Goal: Task Accomplishment & Management: Complete application form

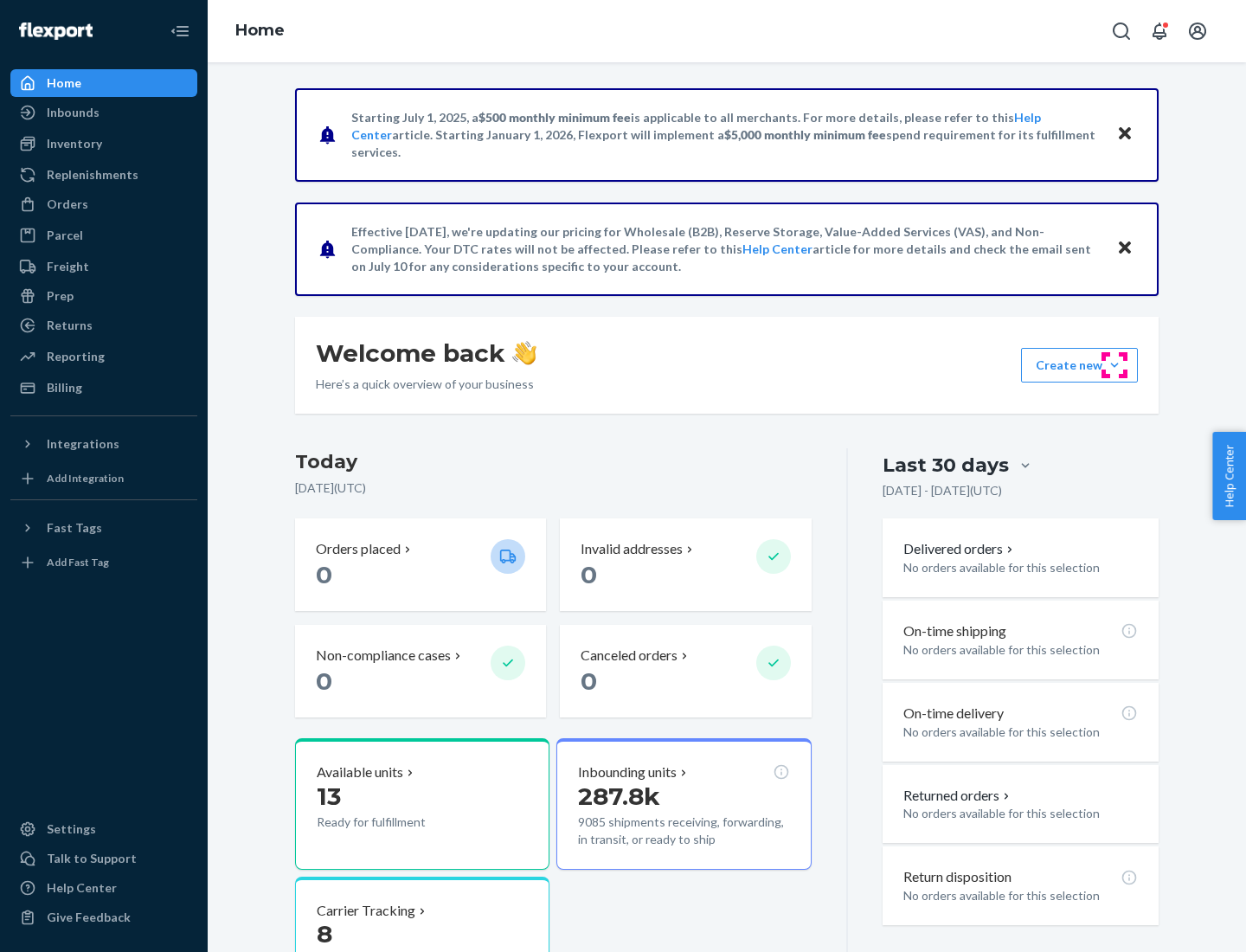
click at [1114, 365] on button "Create new Create new inbound Create new order Create new product" at bounding box center [1079, 365] width 117 height 35
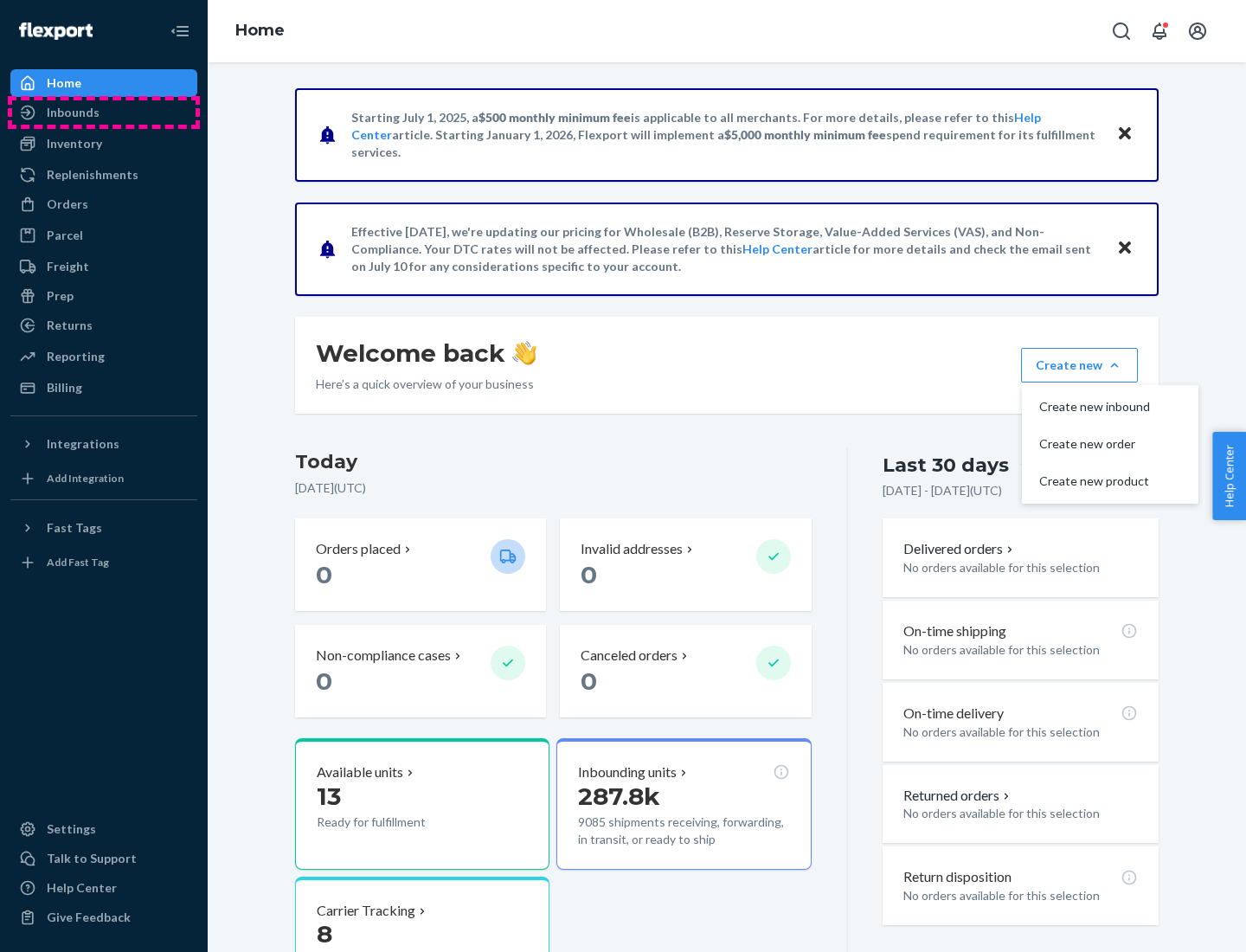
click at [104, 113] on div "Inbounds" at bounding box center [104, 113] width 184 height 25
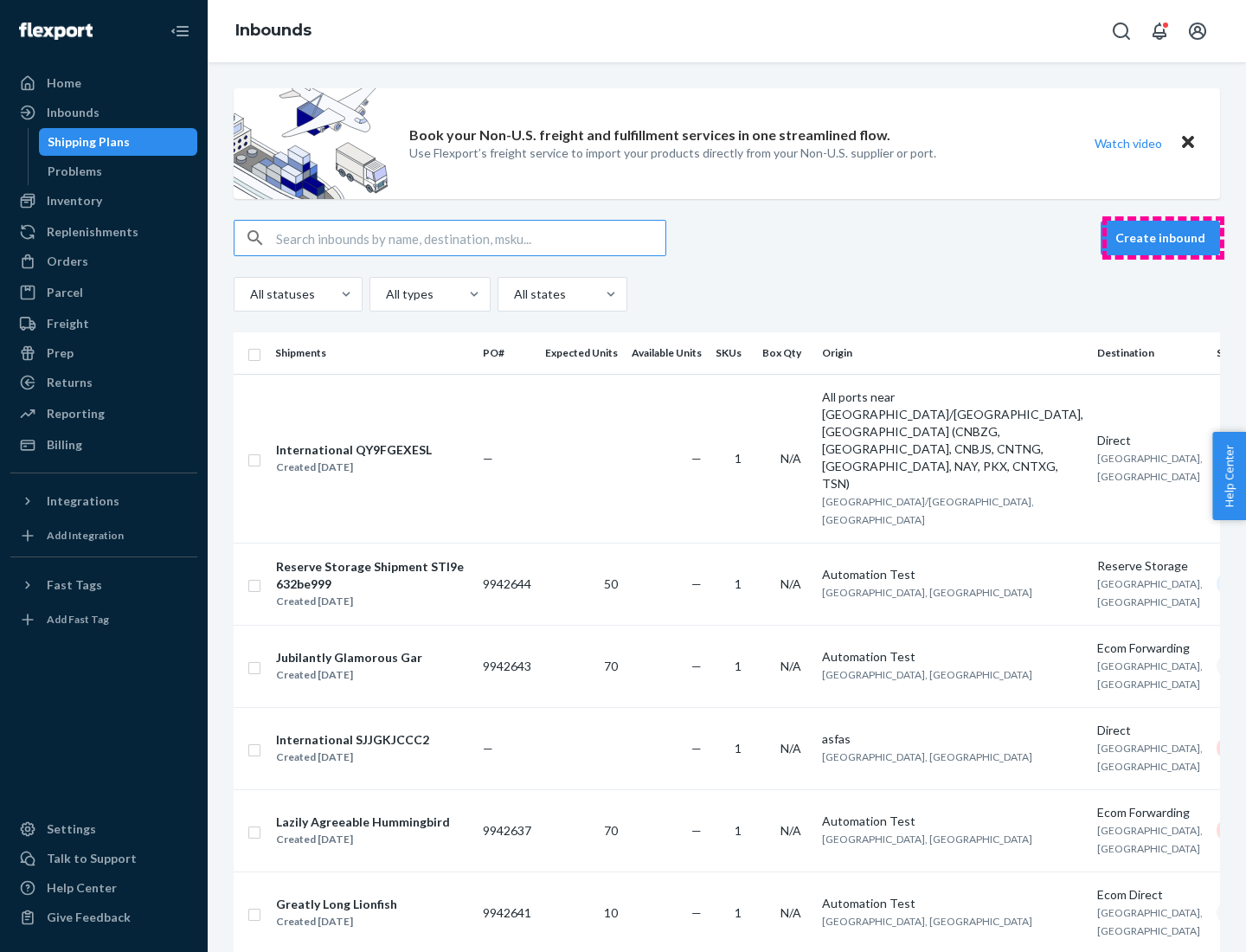
click at [1163, 238] on button "Create inbound" at bounding box center [1161, 238] width 119 height 35
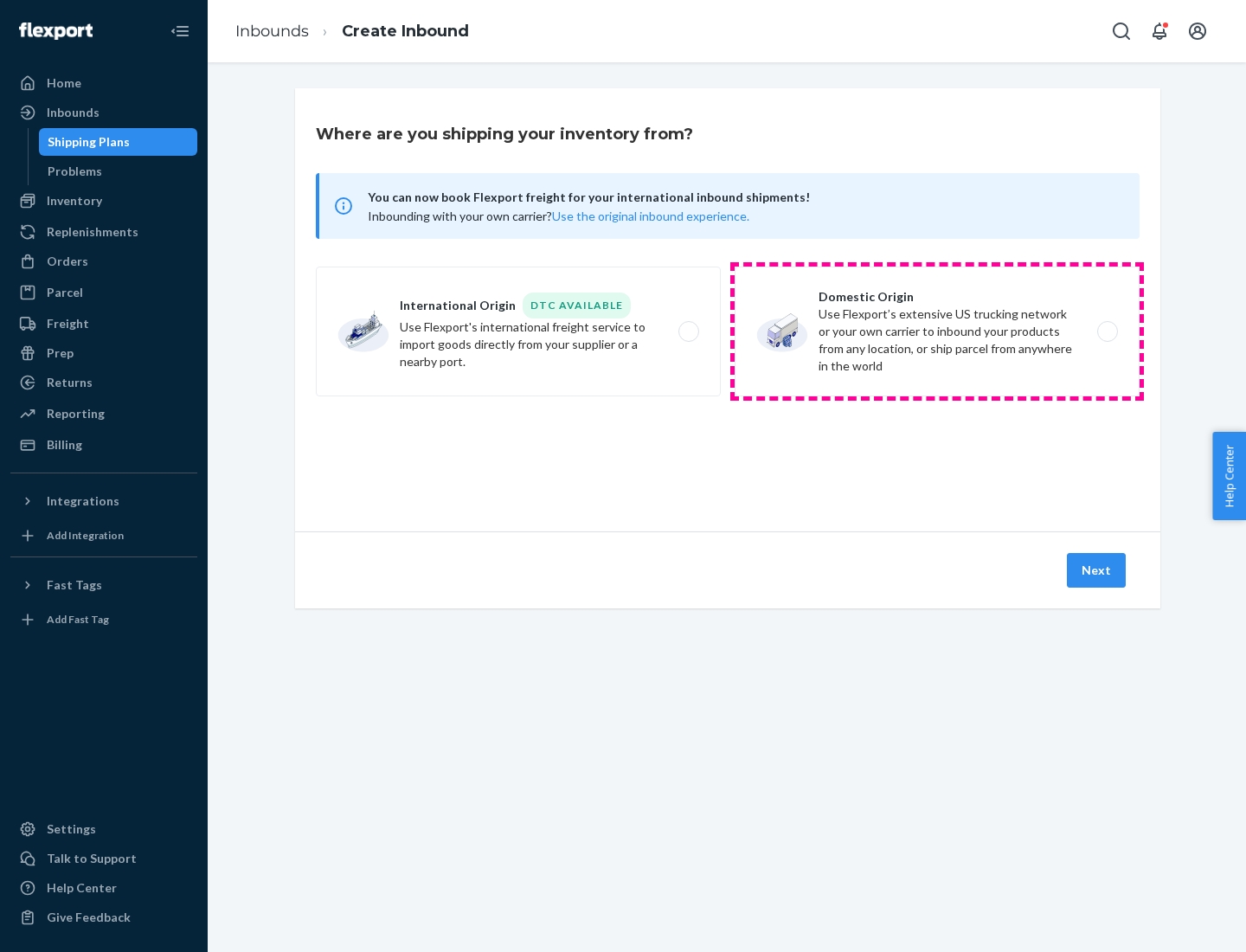
click at [937, 332] on label "Domestic Origin Use Flexport’s extensive US trucking network or your own carrie…" at bounding box center [936, 331] width 405 height 130
click at [1107, 332] on input "Domestic Origin Use Flexport’s extensive US trucking network or your own carrie…" at bounding box center [1112, 332] width 11 height 11
radio input "true"
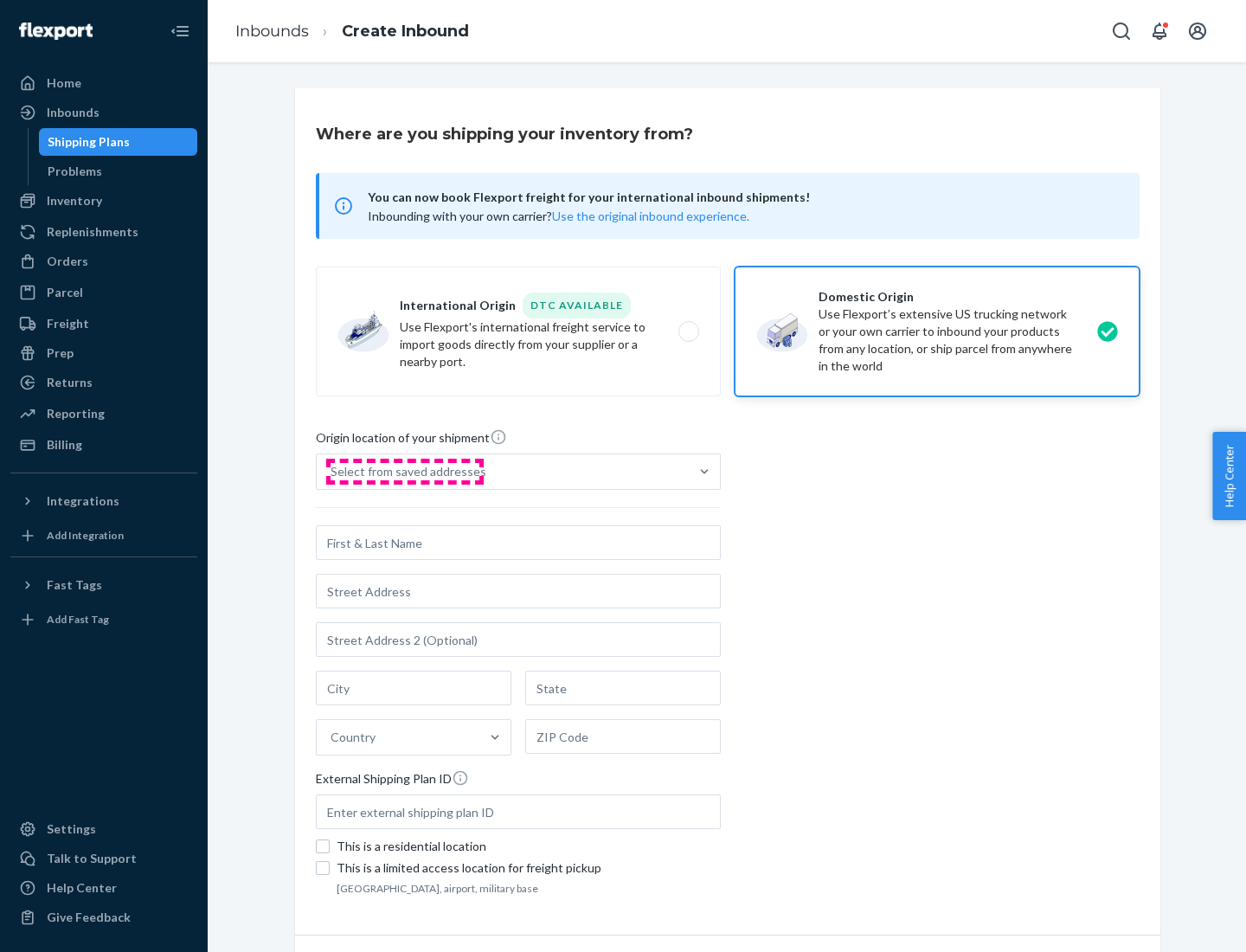
click at [404, 472] on div "Select from saved addresses" at bounding box center [408, 472] width 155 height 17
click at [333, 472] on input "Select from saved addresses" at bounding box center [332, 472] width 2 height 17
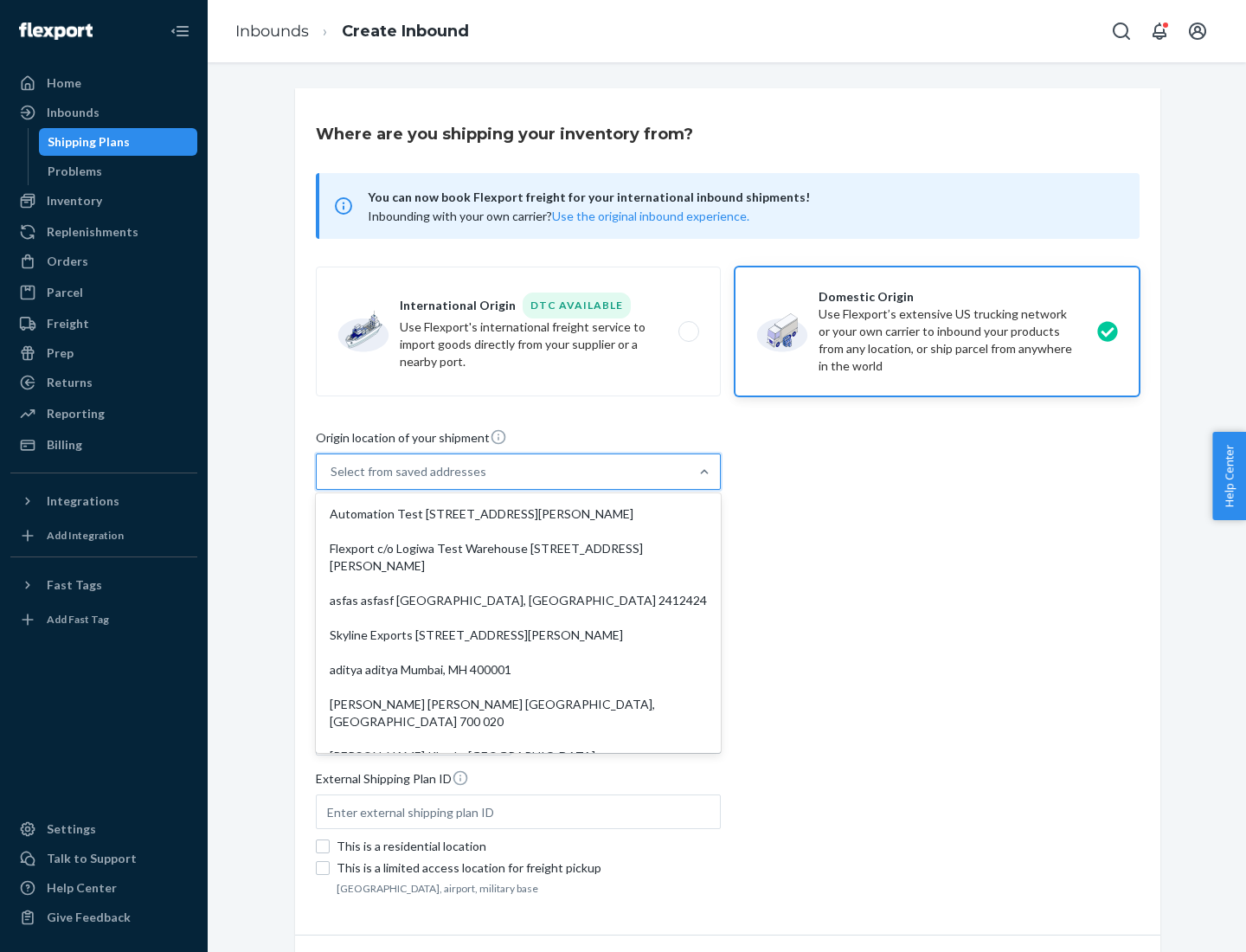
scroll to position [7, 0]
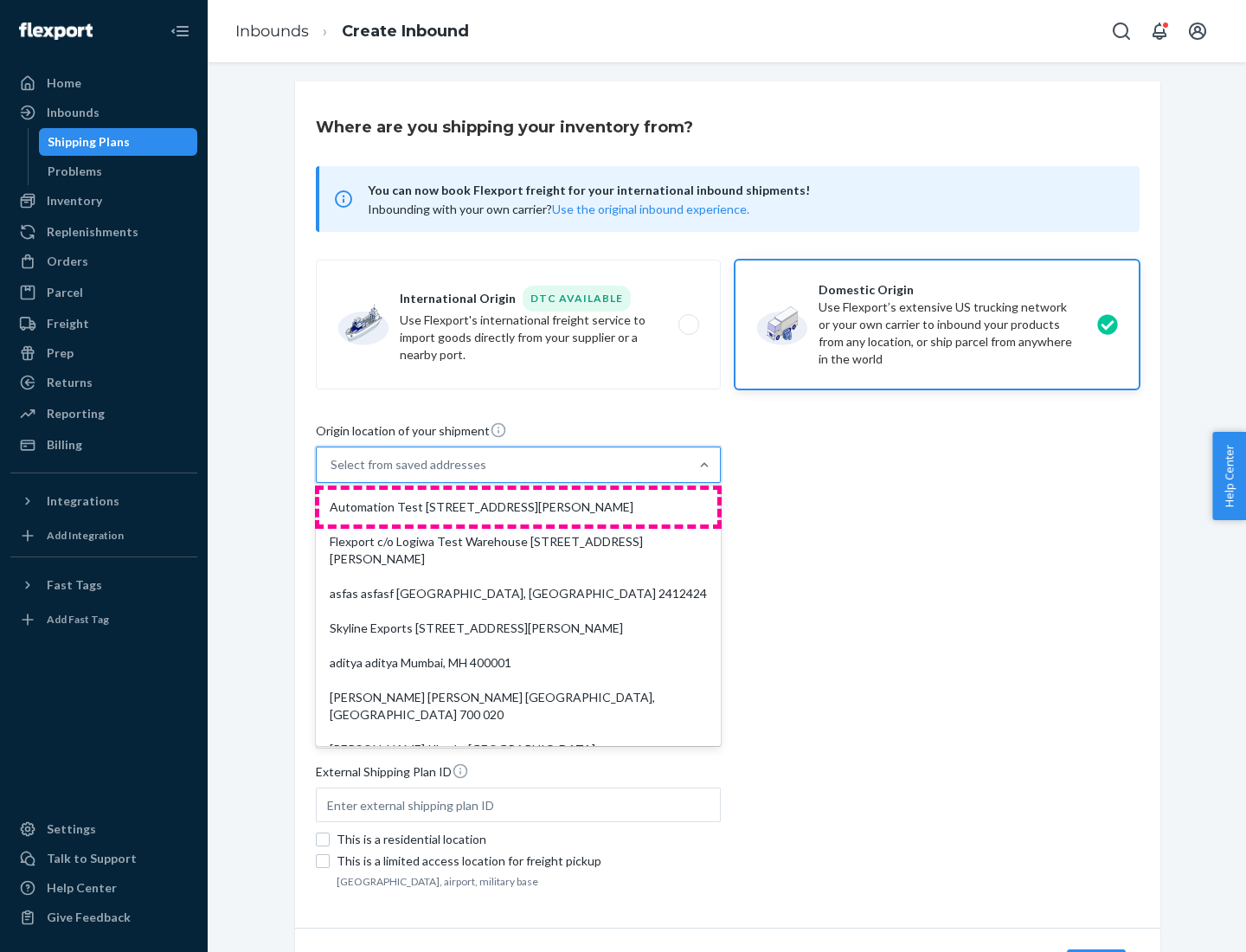
click at [518, 507] on div "Automation Test [STREET_ADDRESS][PERSON_NAME]" at bounding box center [518, 507] width 398 height 35
click at [333, 474] on input "option Automation Test [STREET_ADDRESS][PERSON_NAME]. 9 results available. Use …" at bounding box center [332, 464] width 2 height 17
type input "Automation Test"
type input "9th Floor"
type input "[GEOGRAPHIC_DATA]"
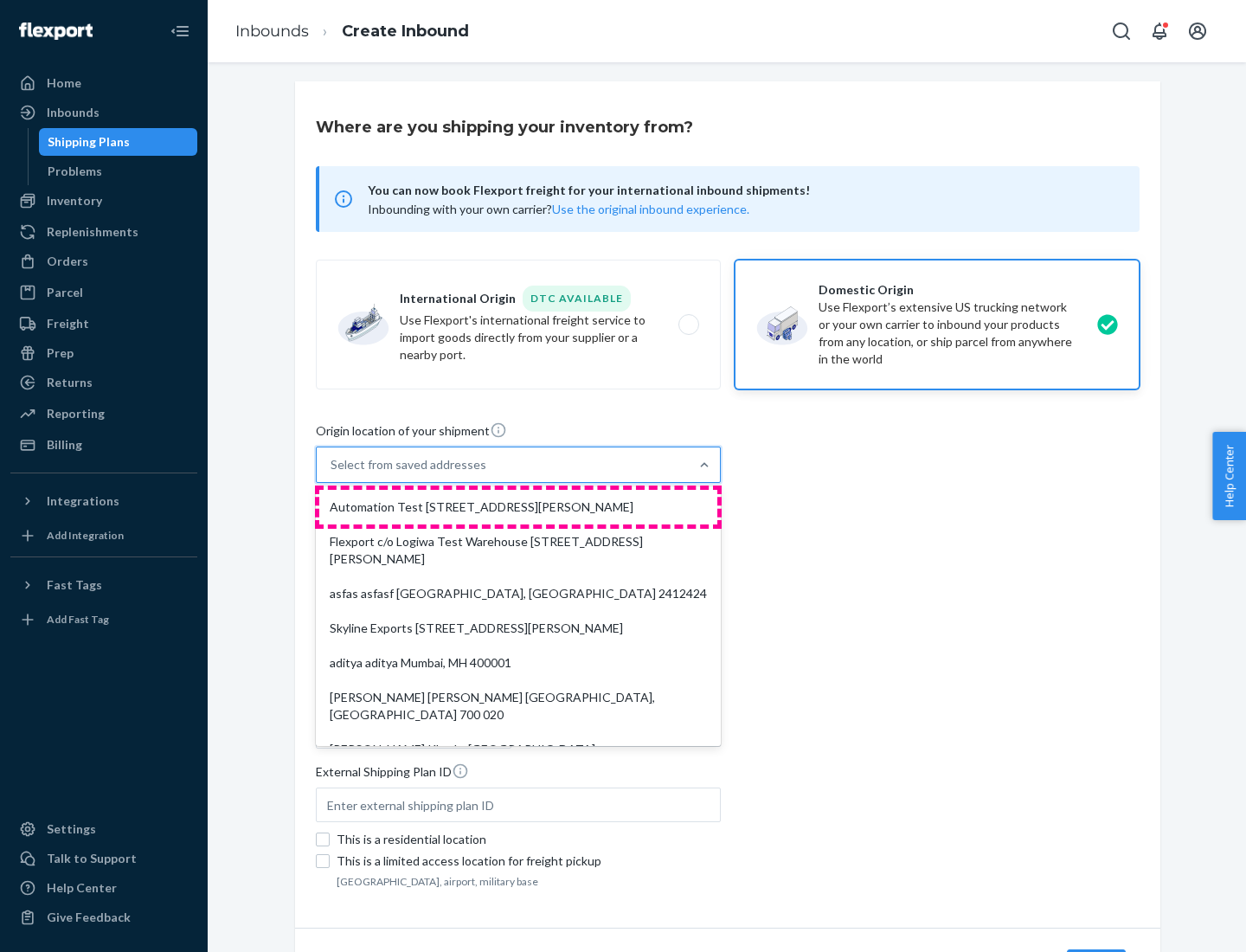
type input "CA"
type input "94104"
type input "[STREET_ADDRESS][PERSON_NAME]"
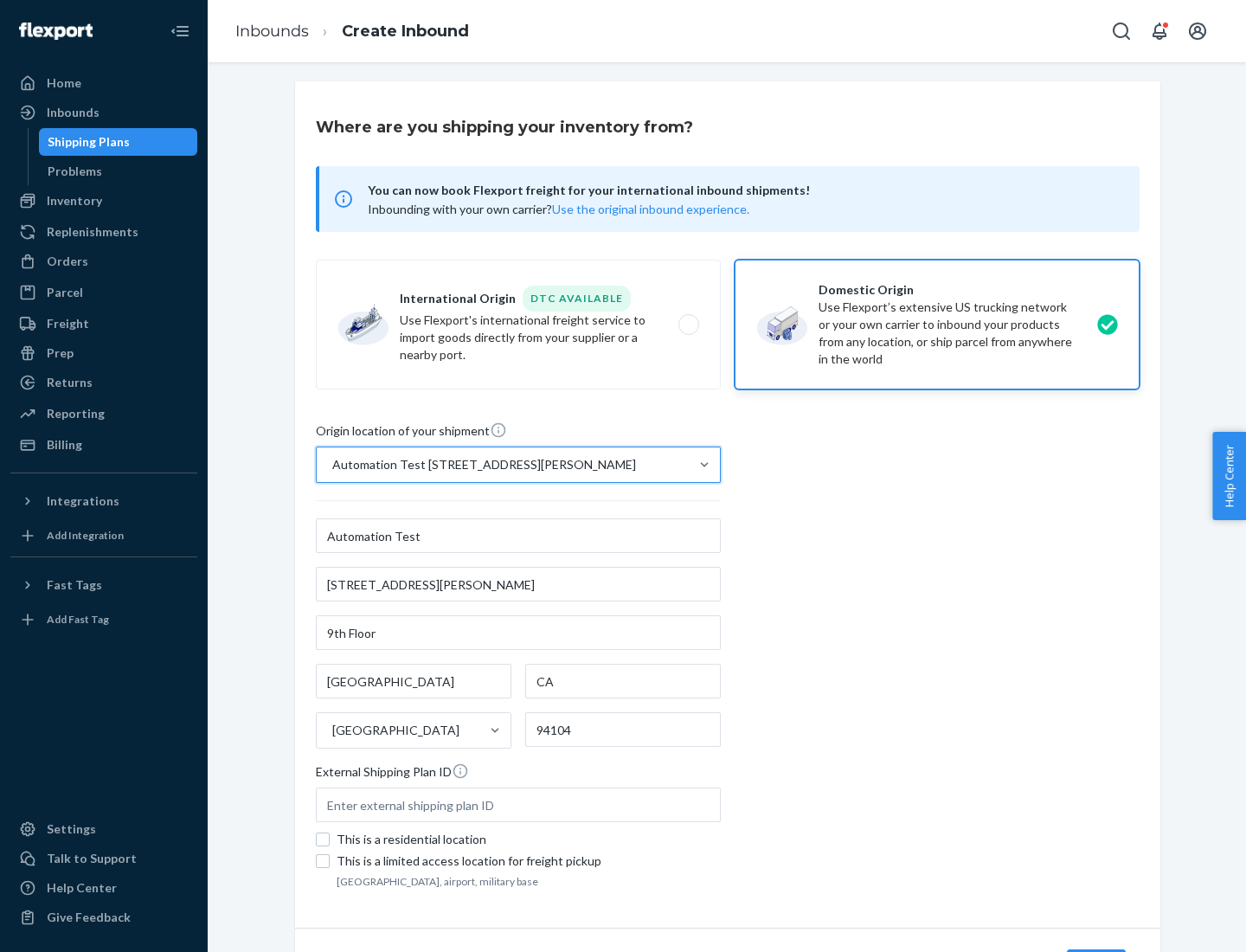
scroll to position [101, 0]
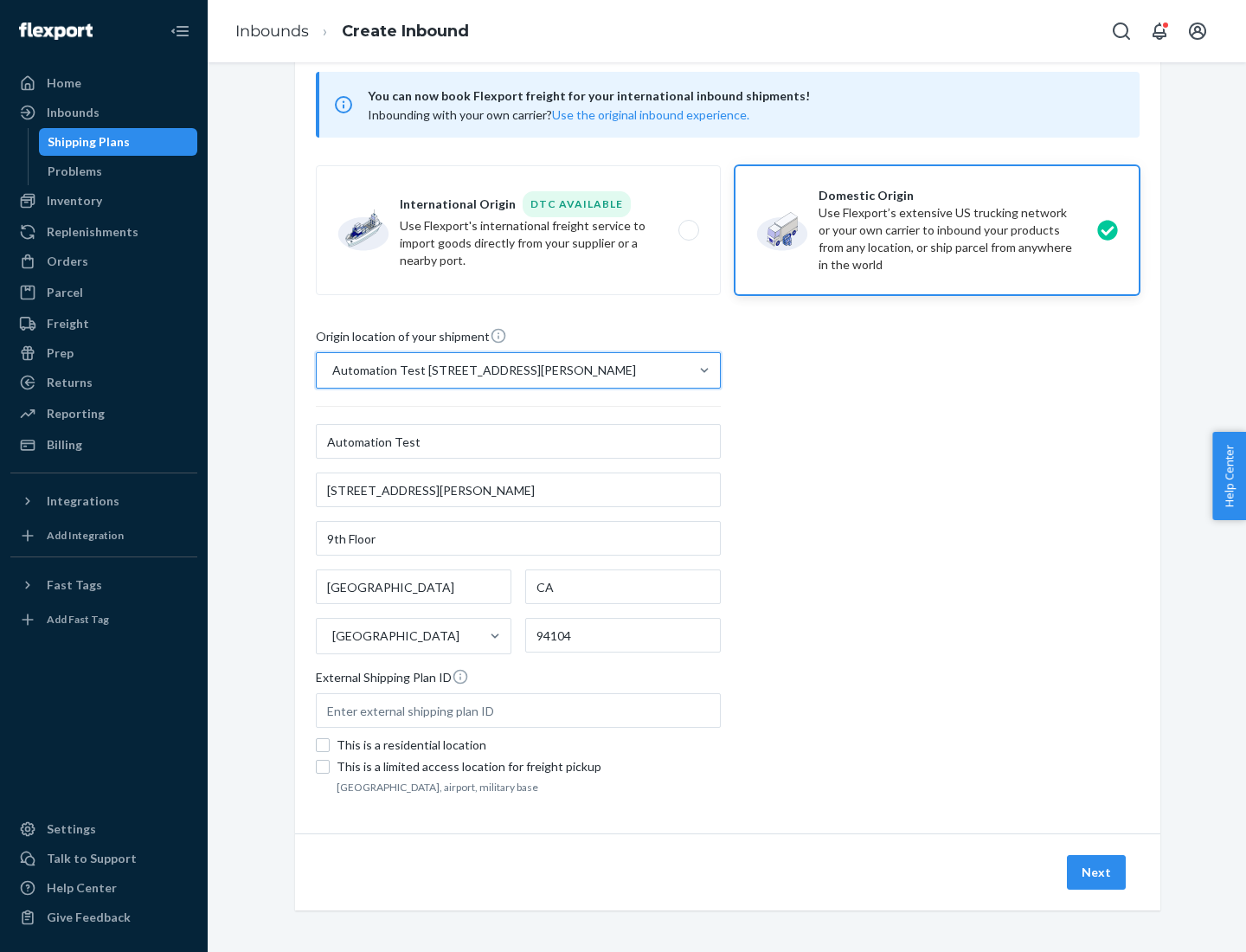
click at [1097, 872] on button "Next" at bounding box center [1096, 871] width 59 height 35
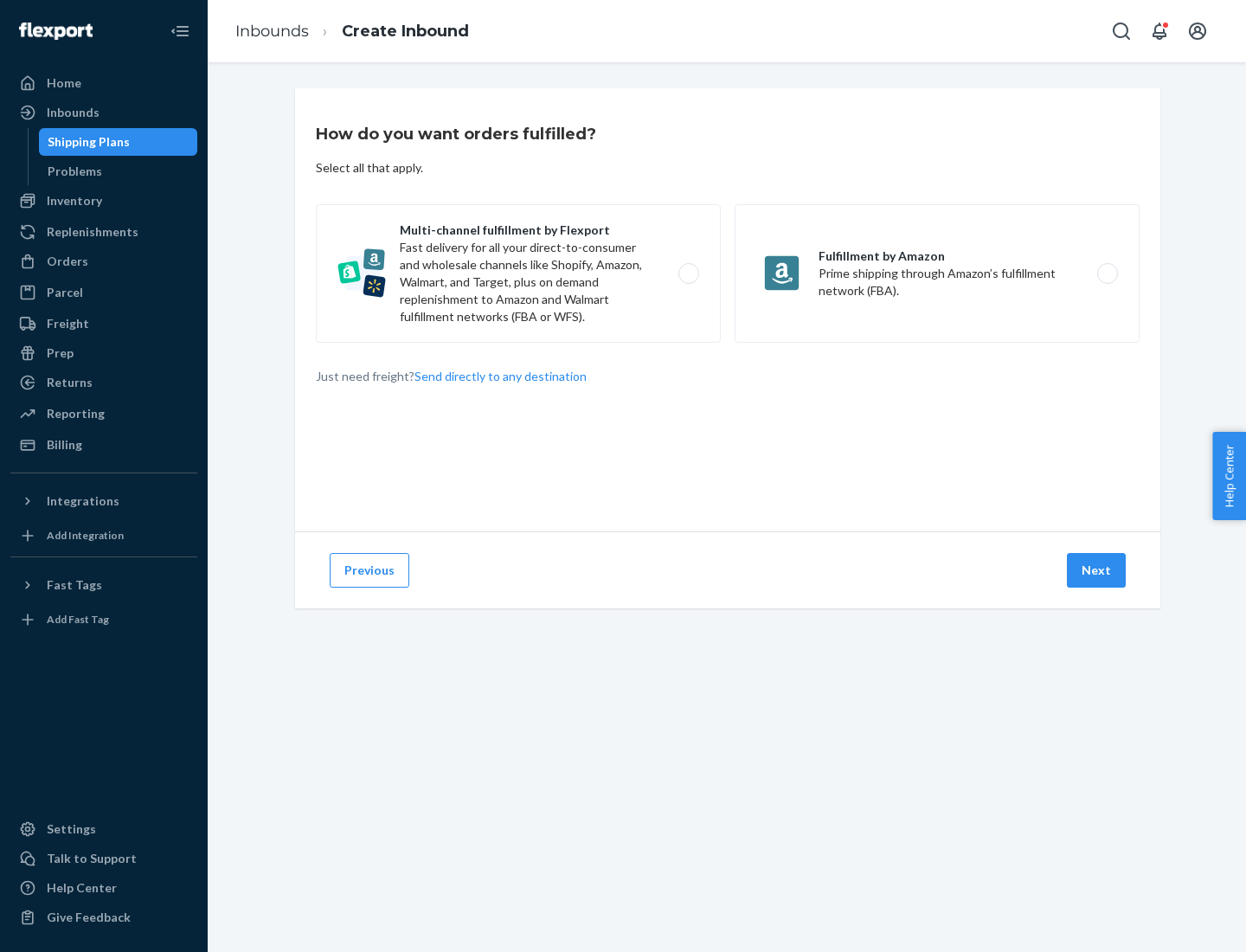
click at [518, 274] on label "Multi-channel fulfillment by Flexport Fast delivery for all your direct-to-cons…" at bounding box center [517, 274] width 405 height 138
click at [688, 274] on input "Multi-channel fulfillment by Flexport Fast delivery for all your direct-to-cons…" at bounding box center [694, 274] width 11 height 11
radio input "true"
click at [1097, 570] on button "Next" at bounding box center [1096, 570] width 59 height 35
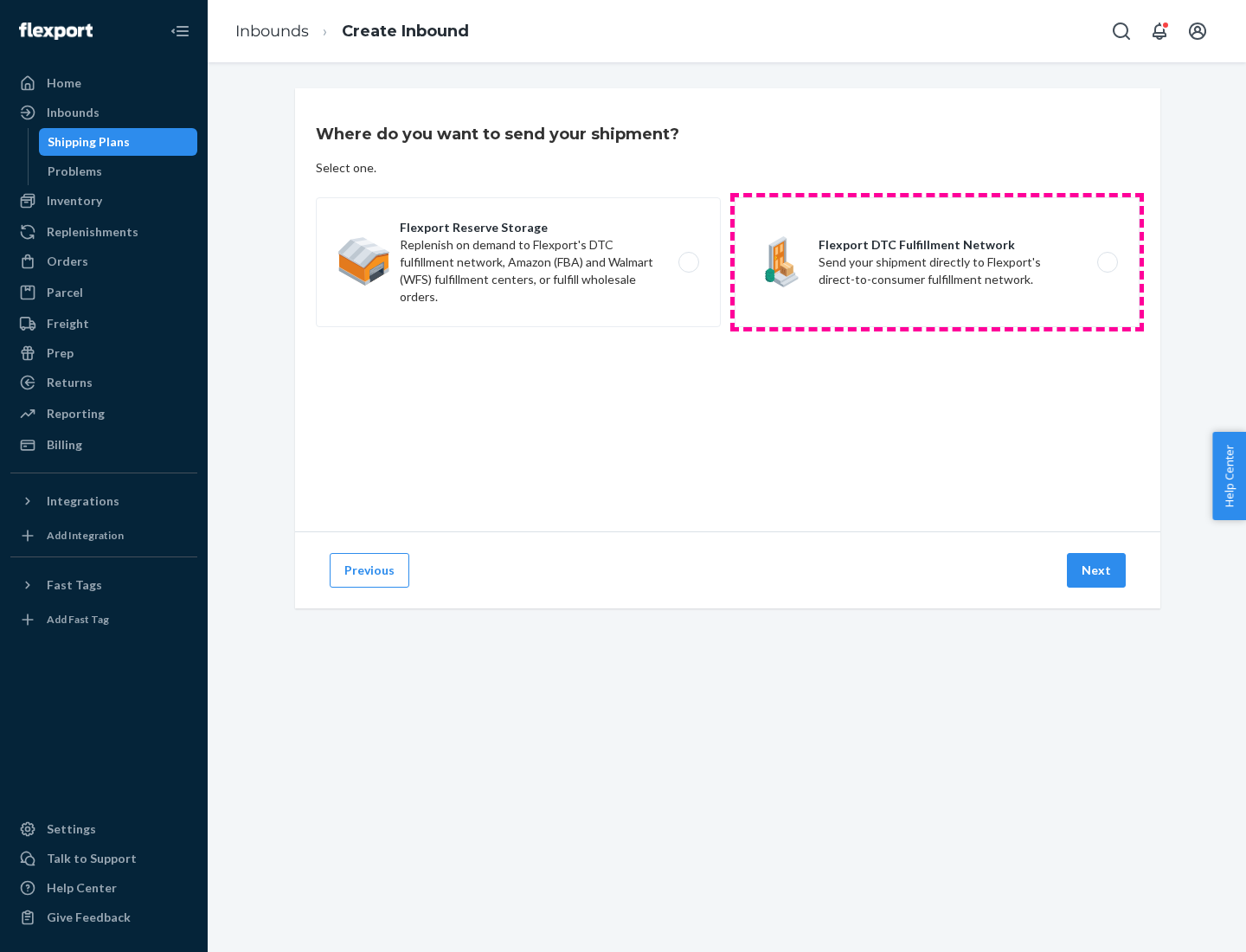
click at [937, 262] on label "Flexport DTC Fulfillment Network Send your shipment directly to Flexport's dire…" at bounding box center [936, 261] width 405 height 130
click at [1107, 262] on input "Flexport DTC Fulfillment Network Send your shipment directly to Flexport's dire…" at bounding box center [1112, 262] width 11 height 11
radio input "true"
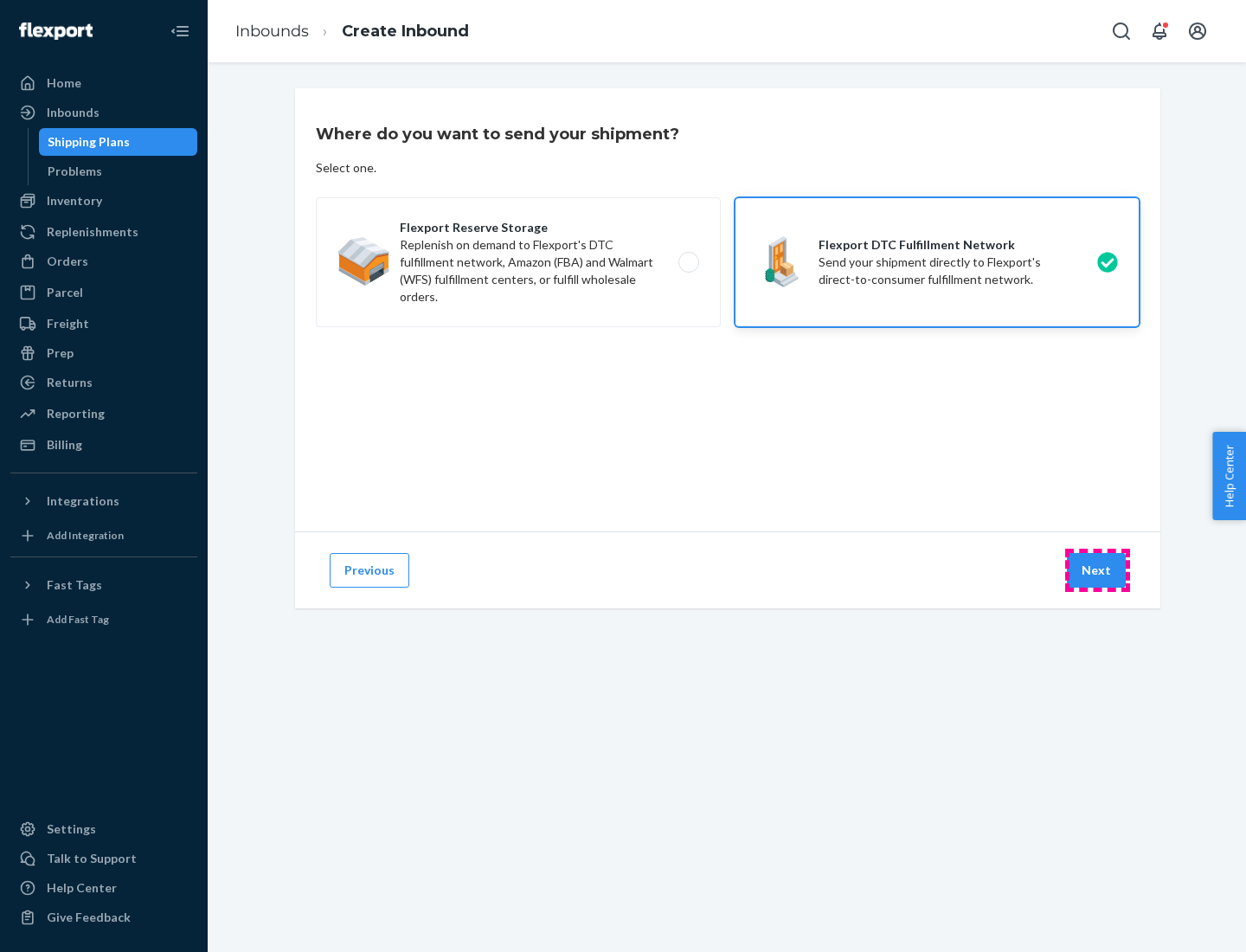
click at [1097, 570] on button "Next" at bounding box center [1096, 570] width 59 height 35
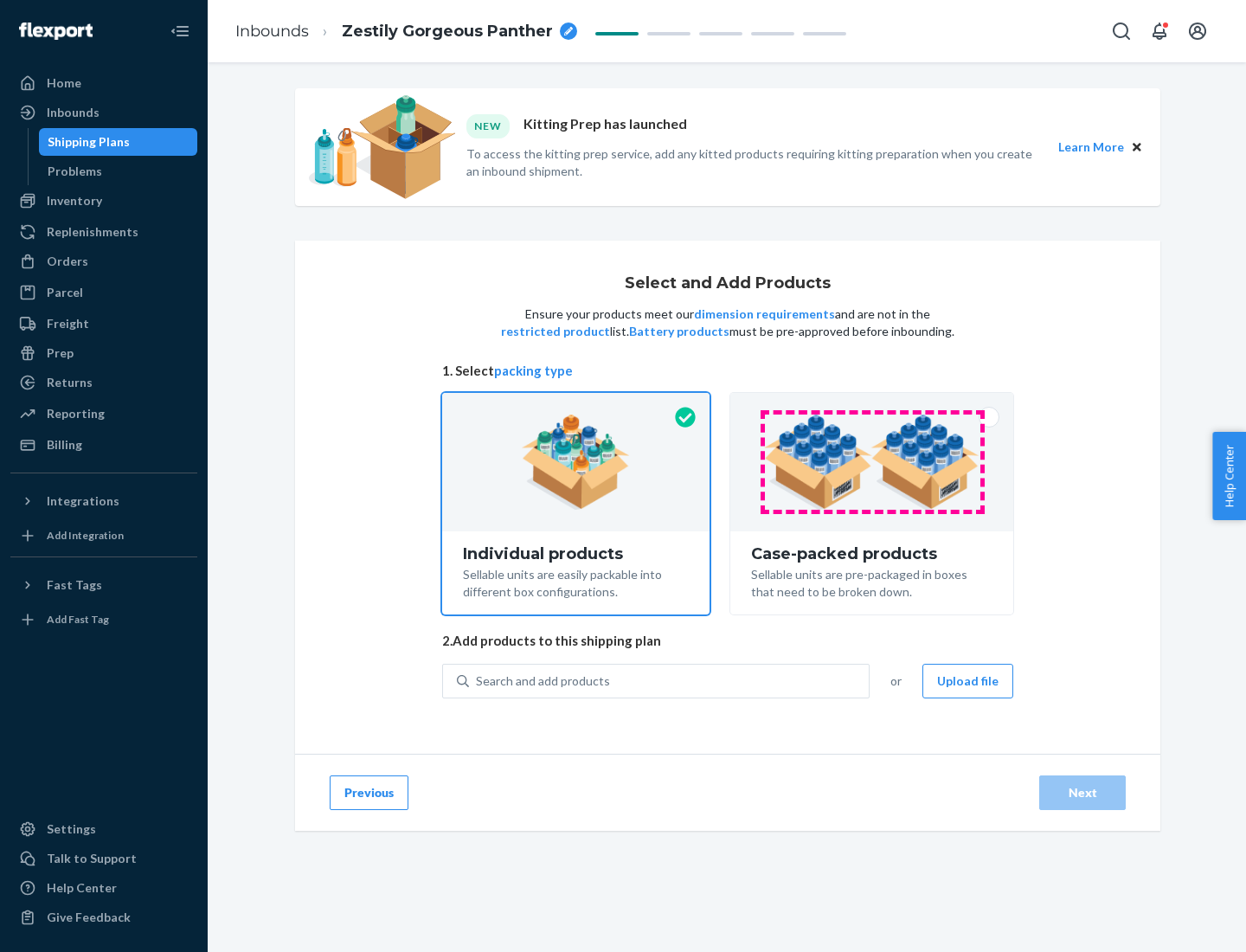
click at [873, 462] on img at bounding box center [871, 461] width 215 height 95
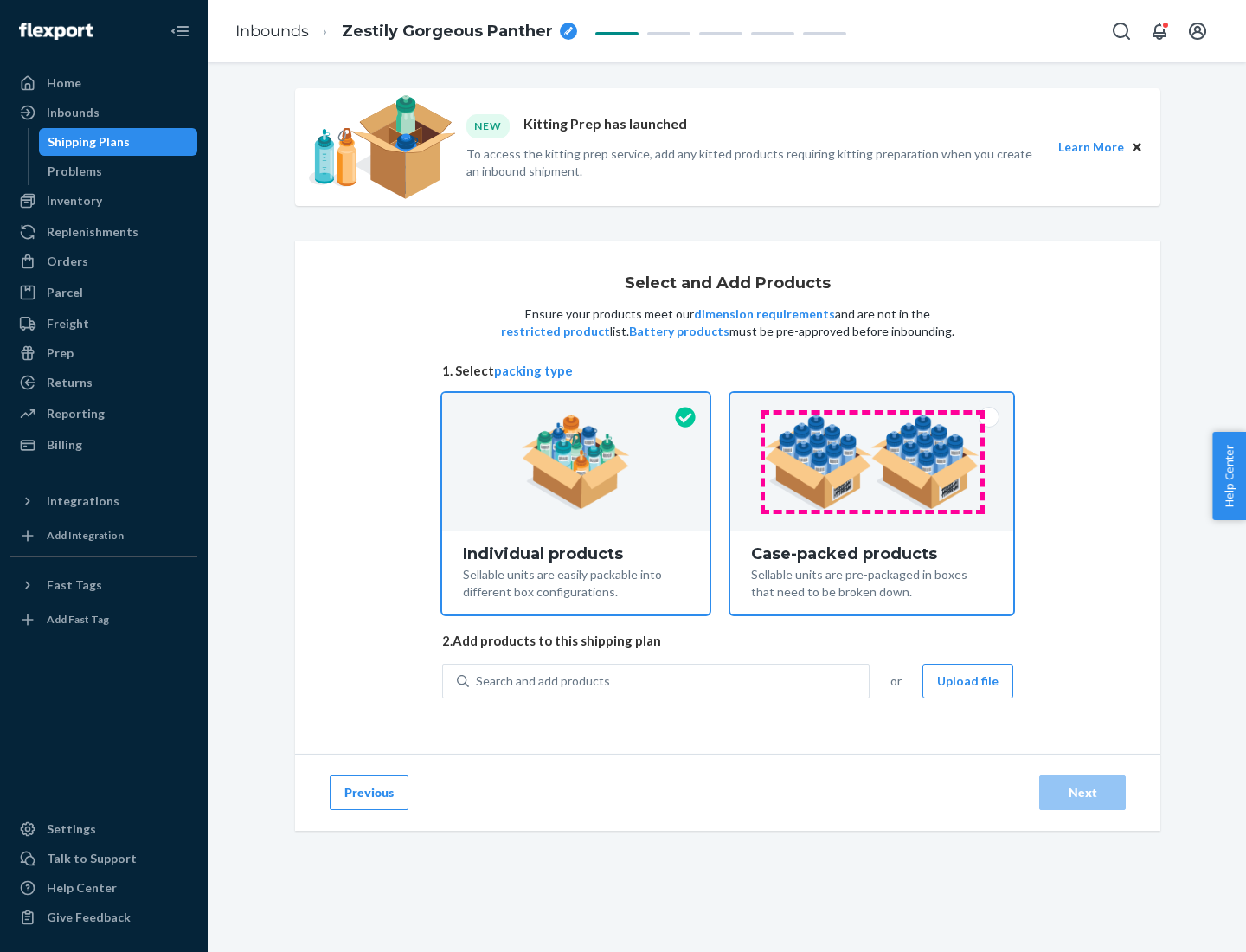
click at [873, 404] on input "Case-packed products Sellable units are pre-packaged in boxes that need to be b…" at bounding box center [872, 399] width 11 height 11
radio input "true"
radio input "false"
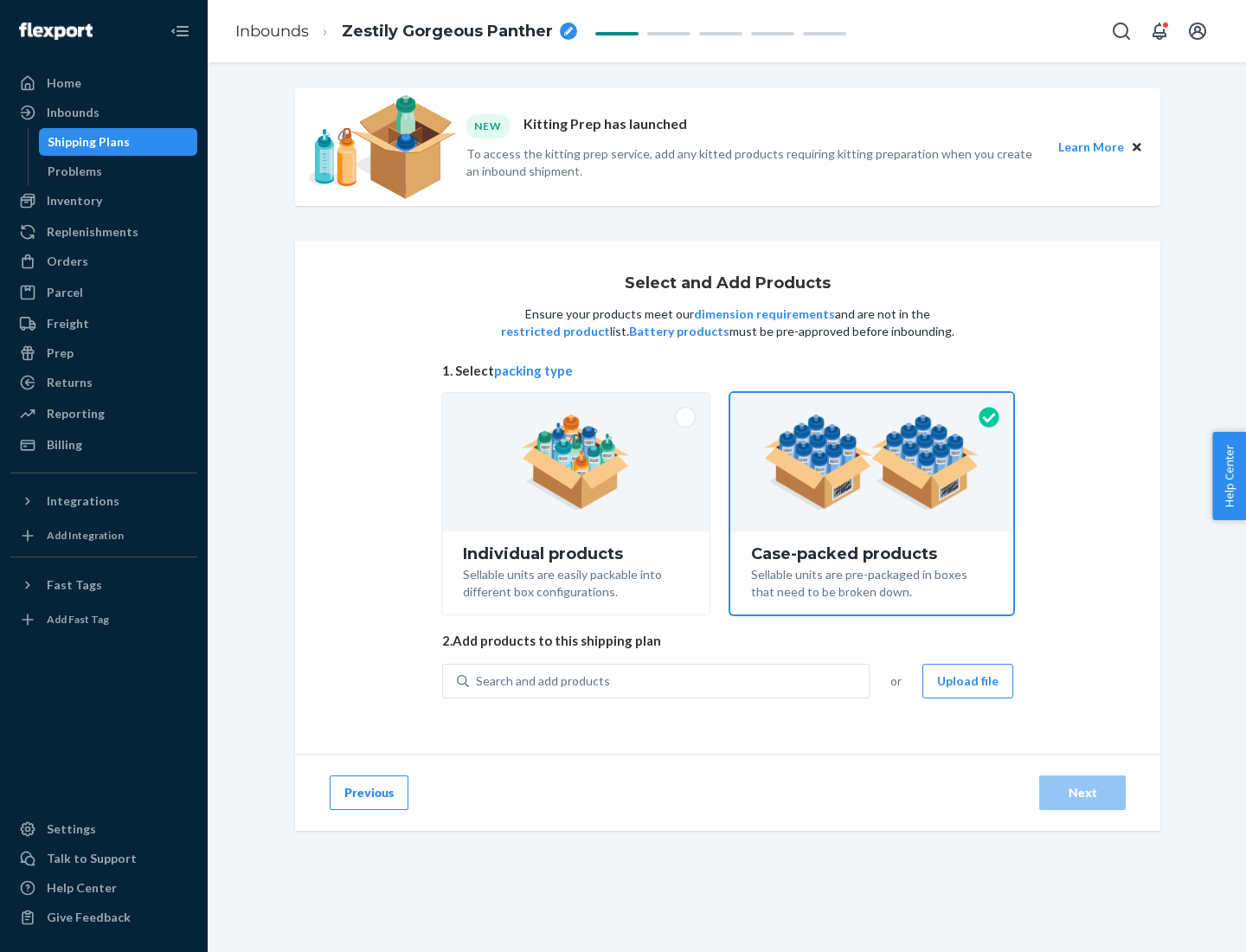
click at [670, 680] on div "Search and add products" at bounding box center [669, 680] width 400 height 31
click at [478, 680] on input "Search and add products" at bounding box center [477, 681] width 2 height 17
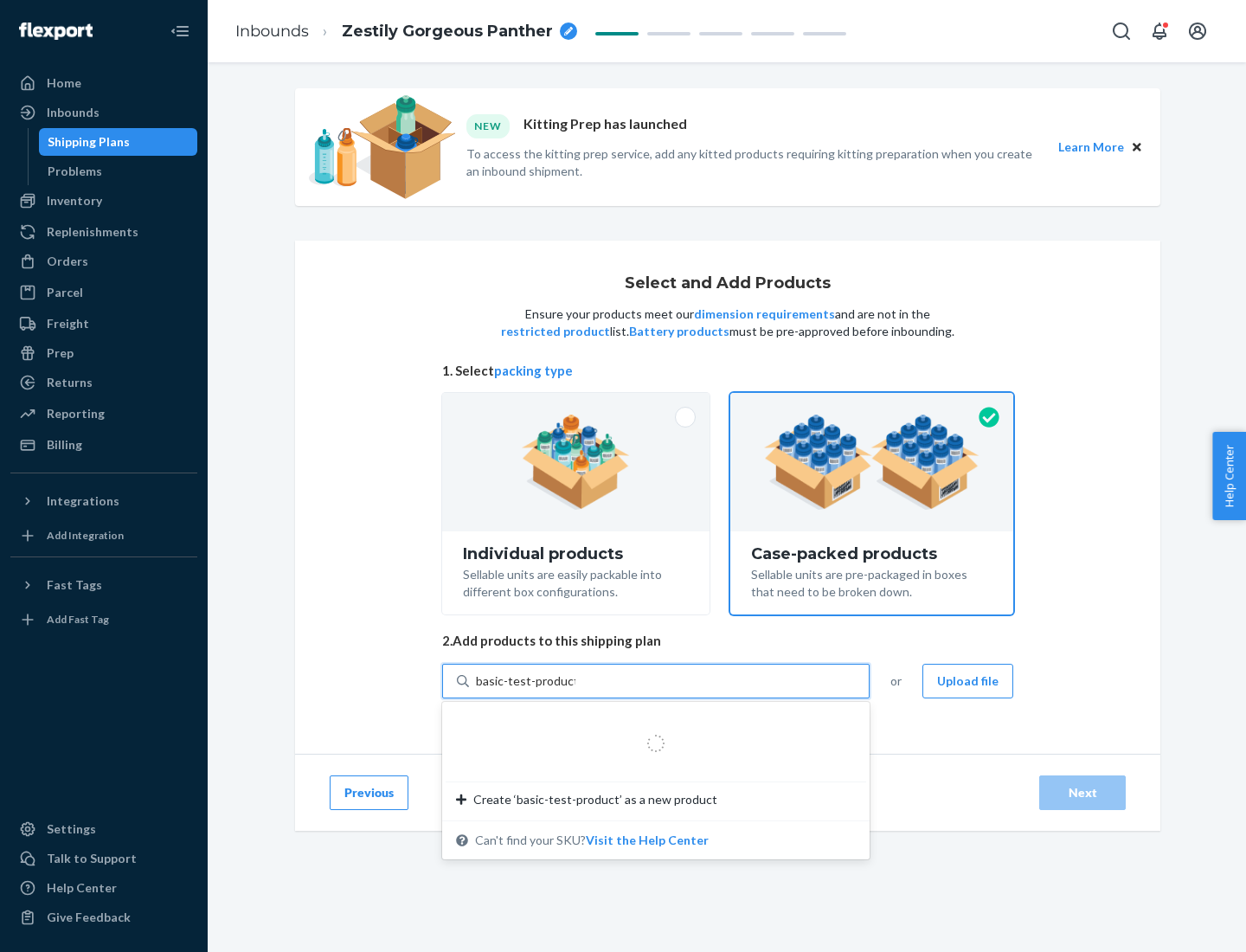
type input "basic-test-product-1"
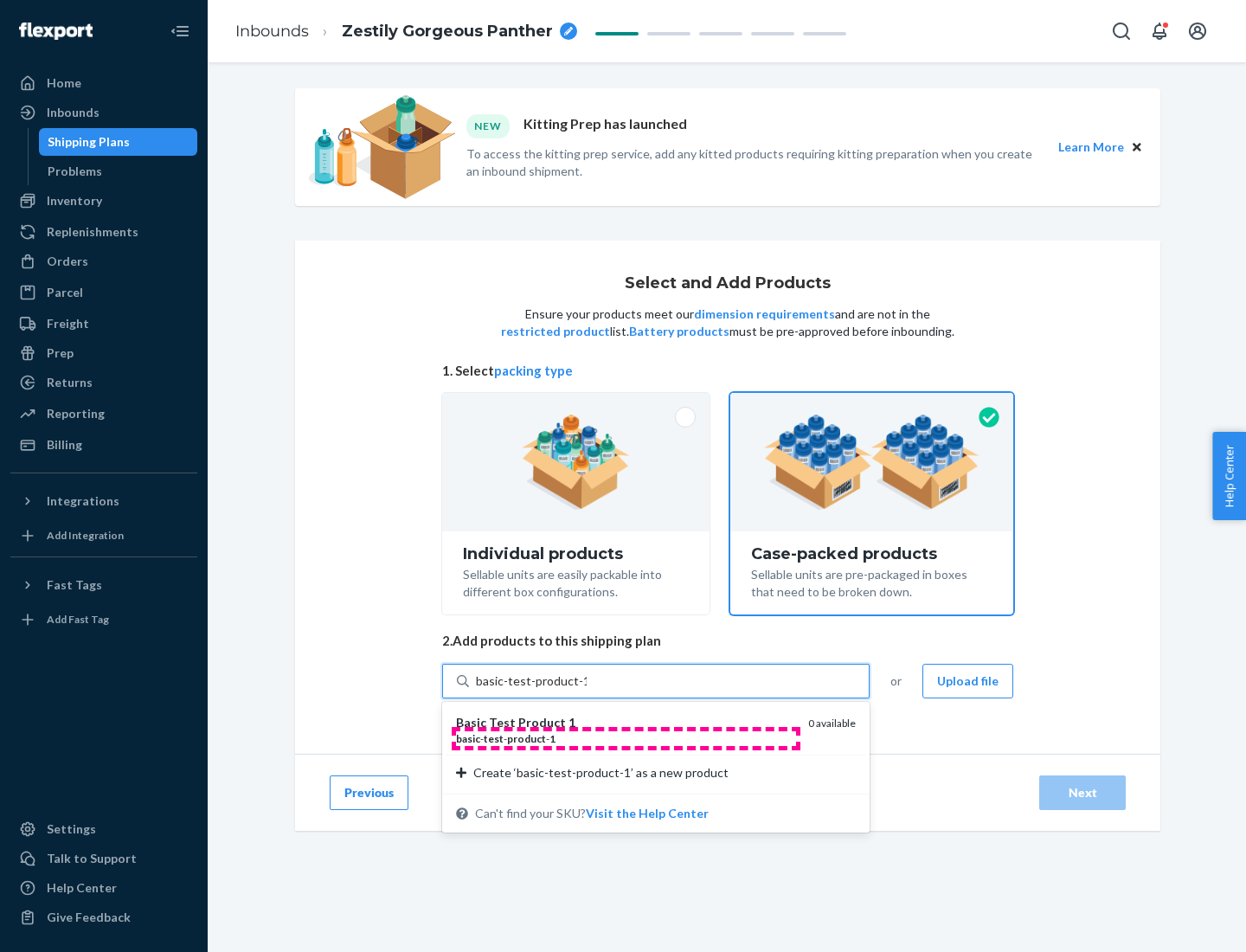
click at [625, 738] on div "basic - test - product - 1" at bounding box center [624, 739] width 338 height 15
click at [587, 690] on input "basic-test-product-1" at bounding box center [531, 681] width 111 height 17
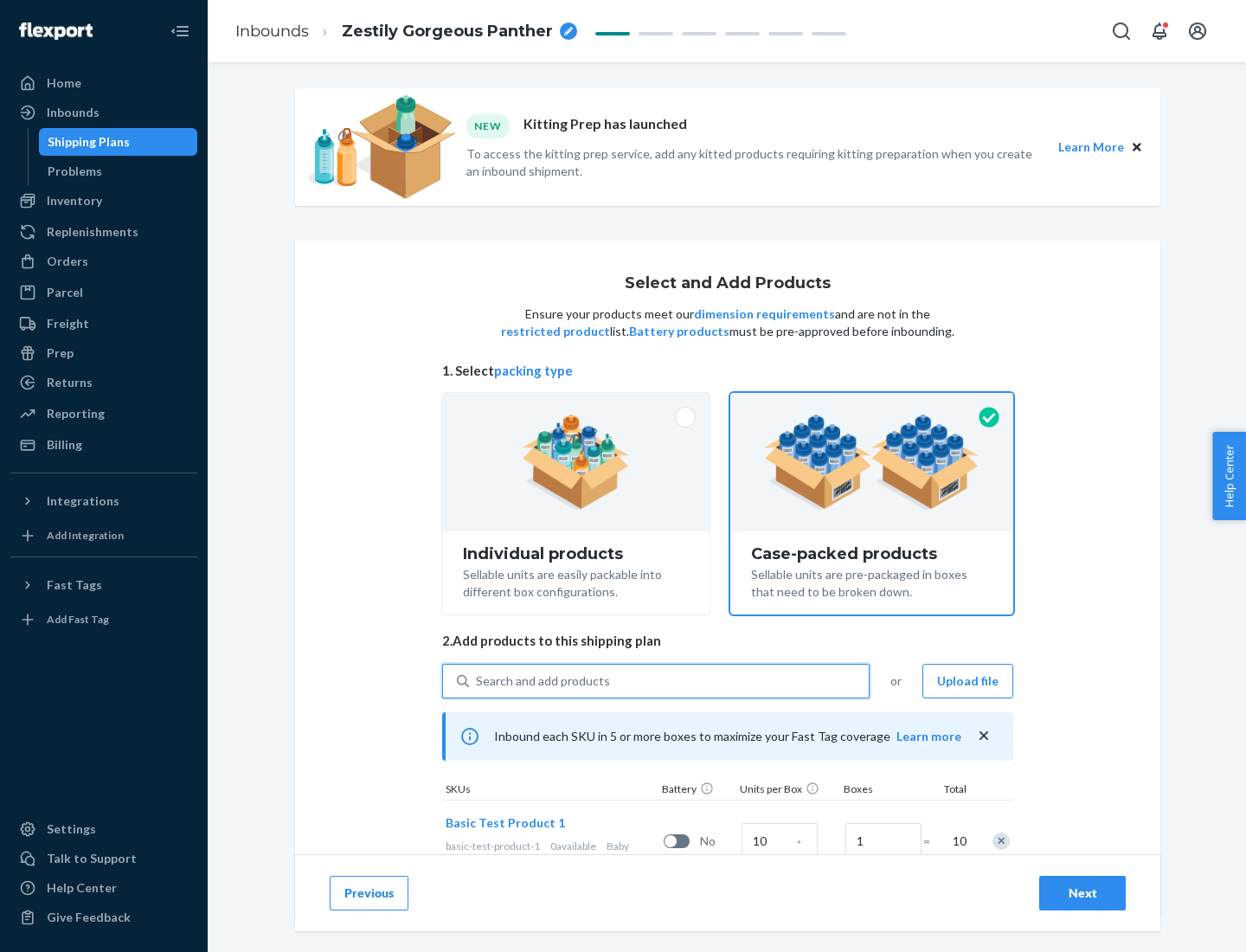
scroll to position [63, 0]
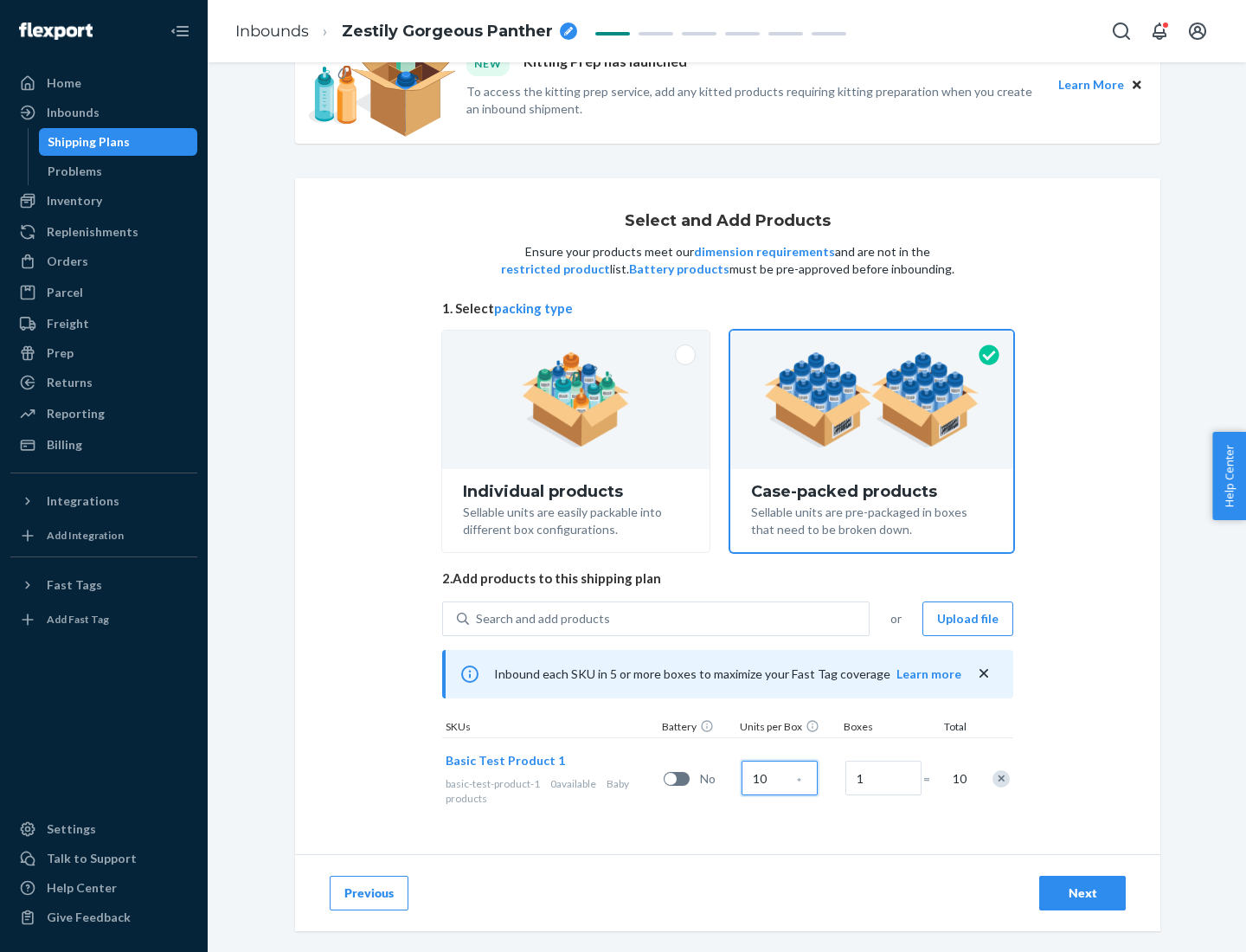
type input "10"
type input "7"
click at [1082, 892] on div "Next" at bounding box center [1082, 892] width 57 height 17
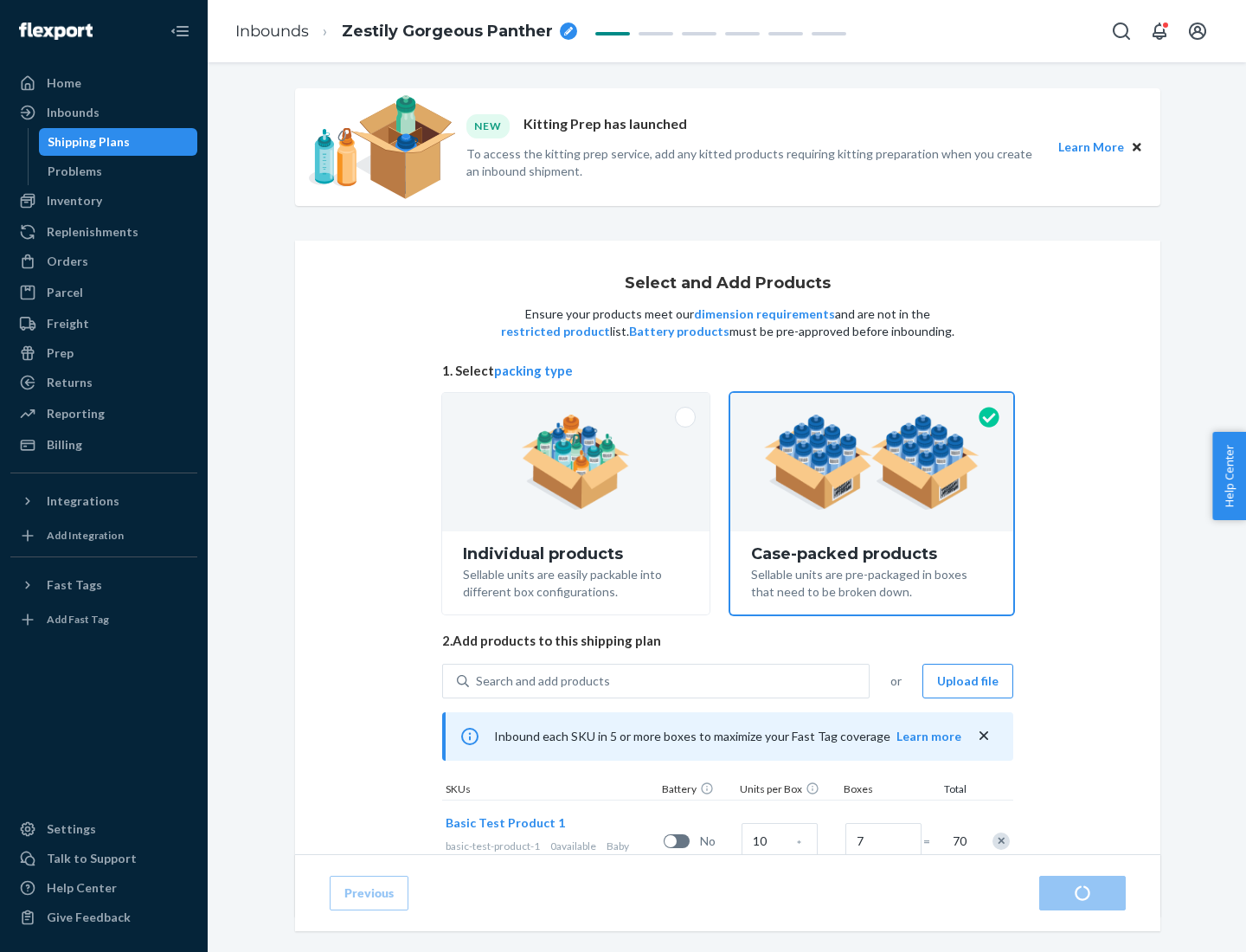
radio input "true"
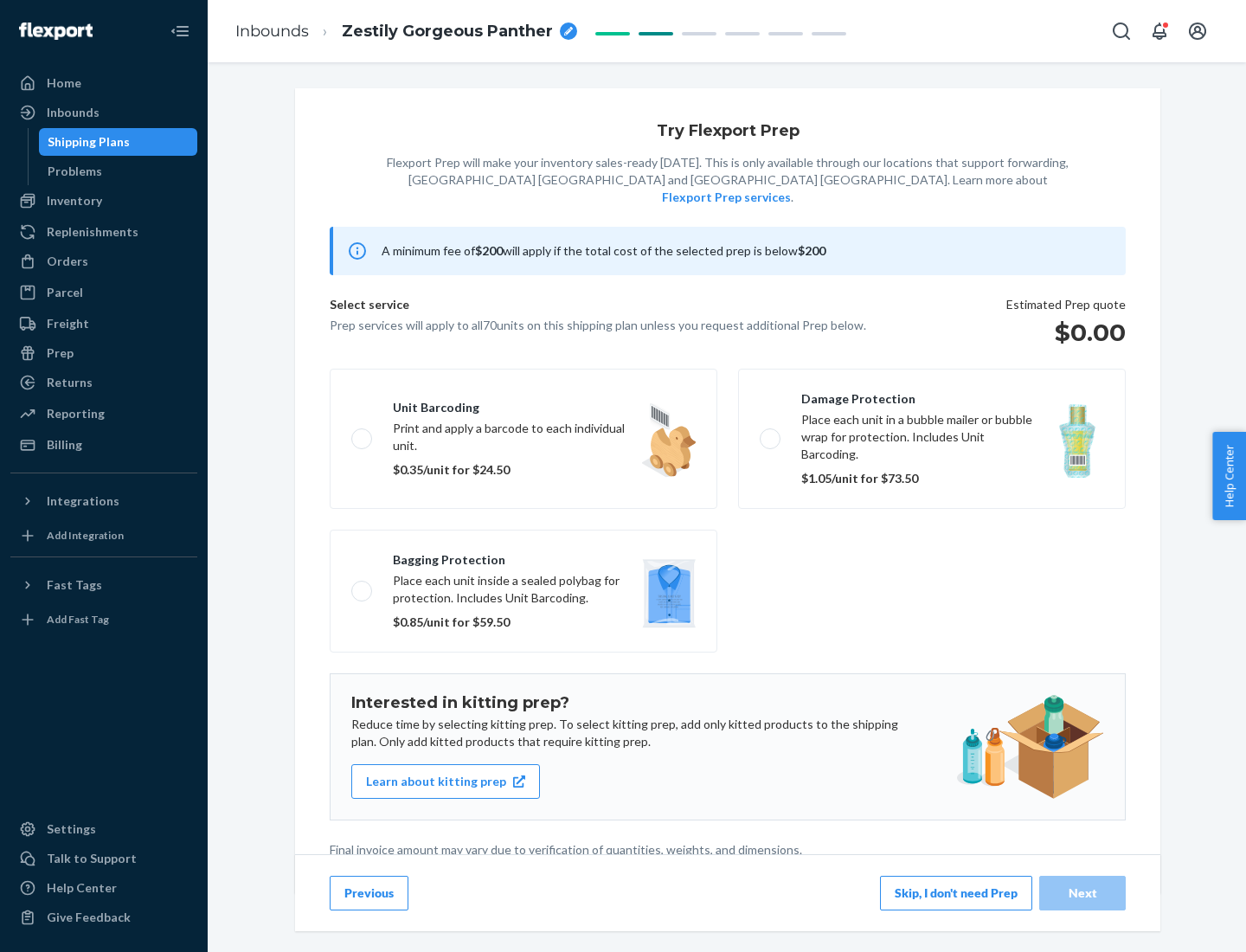
scroll to position [5, 0]
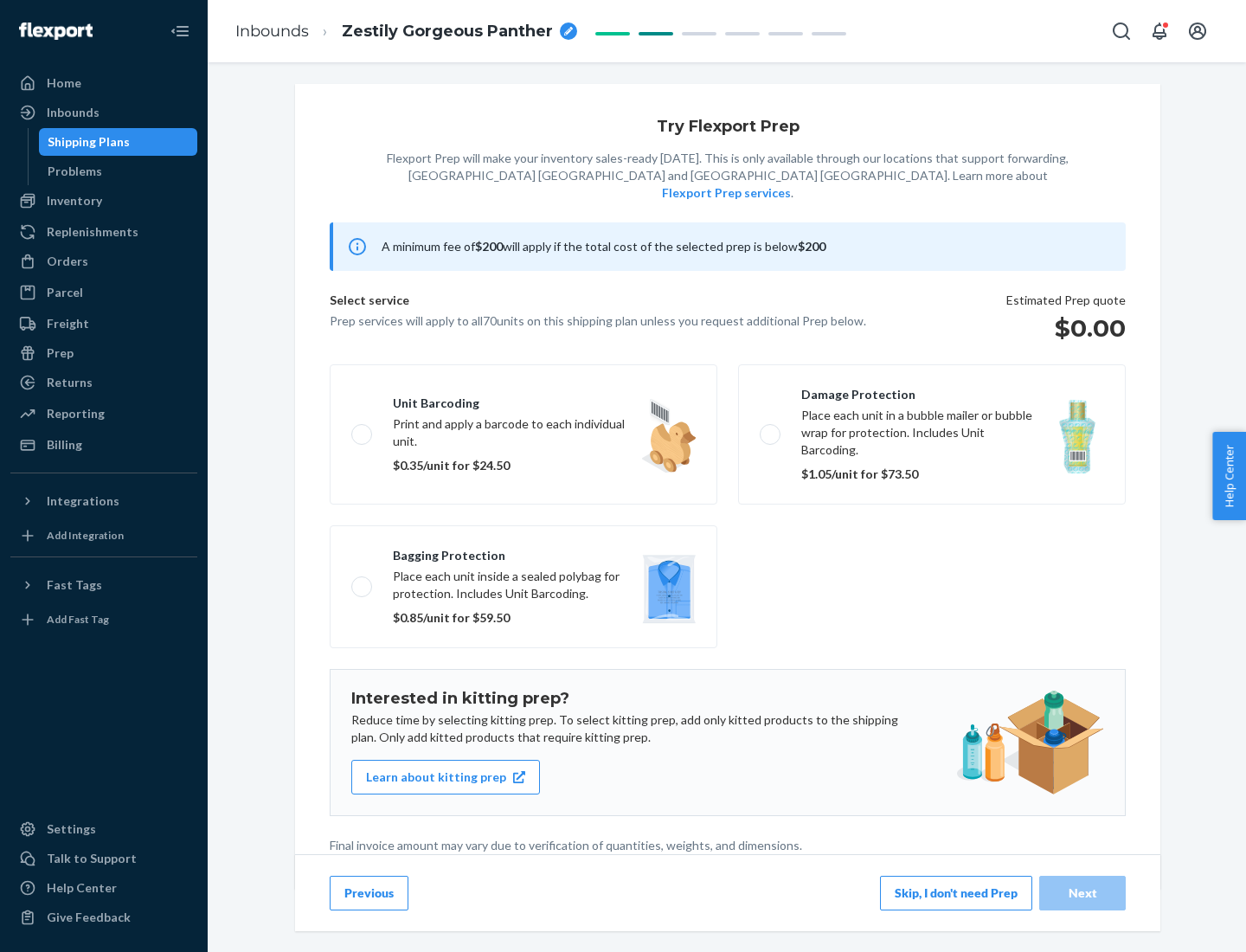
click at [523, 551] on label "Bagging protection Place each unit inside a sealed polybag for protection. Incl…" at bounding box center [523, 586] width 388 height 123
click at [363, 581] on input "Bagging protection Place each unit inside a sealed polybag for protection. Incl…" at bounding box center [357, 586] width 11 height 11
checkbox input "true"
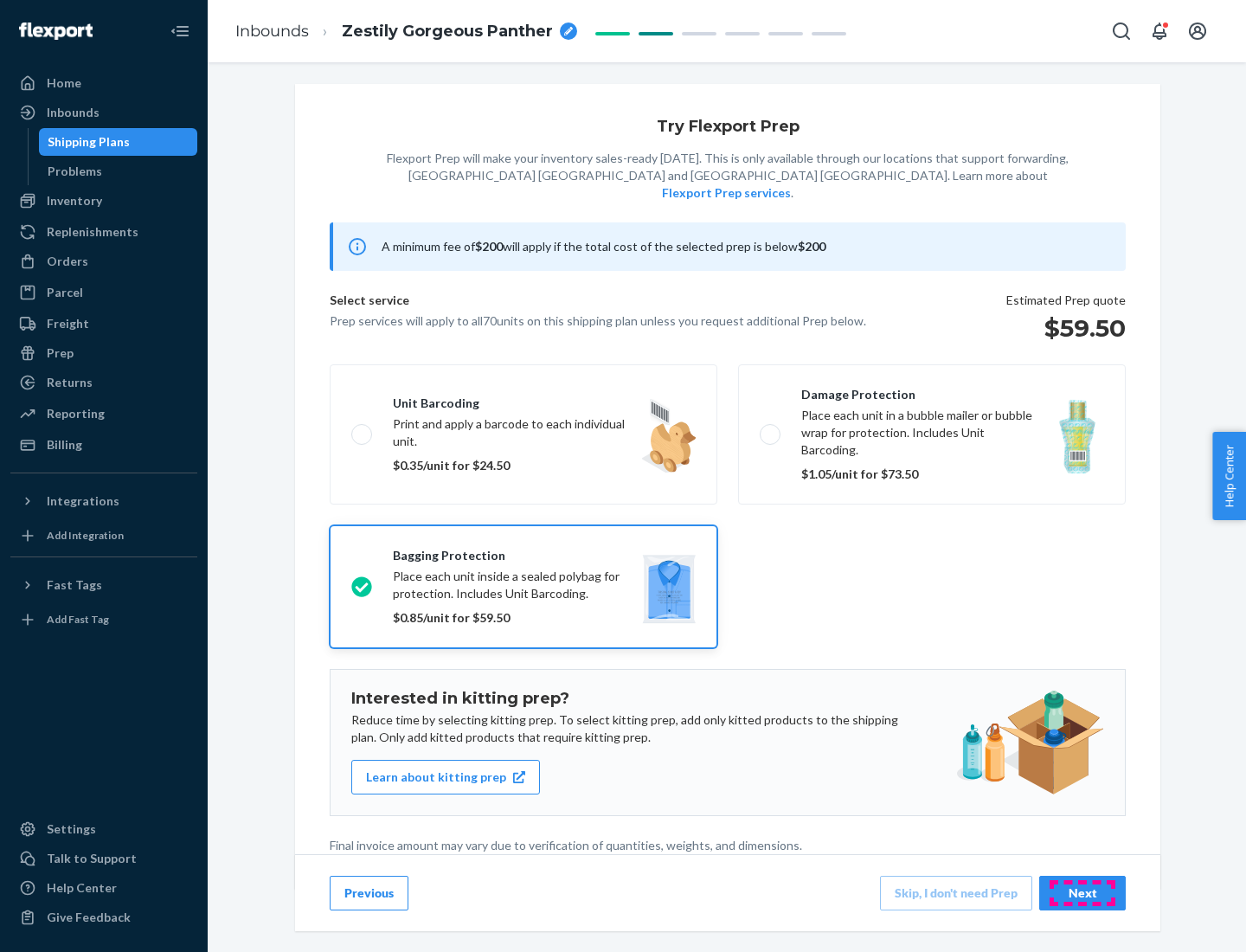
click at [1082, 892] on div "Next" at bounding box center [1082, 892] width 57 height 17
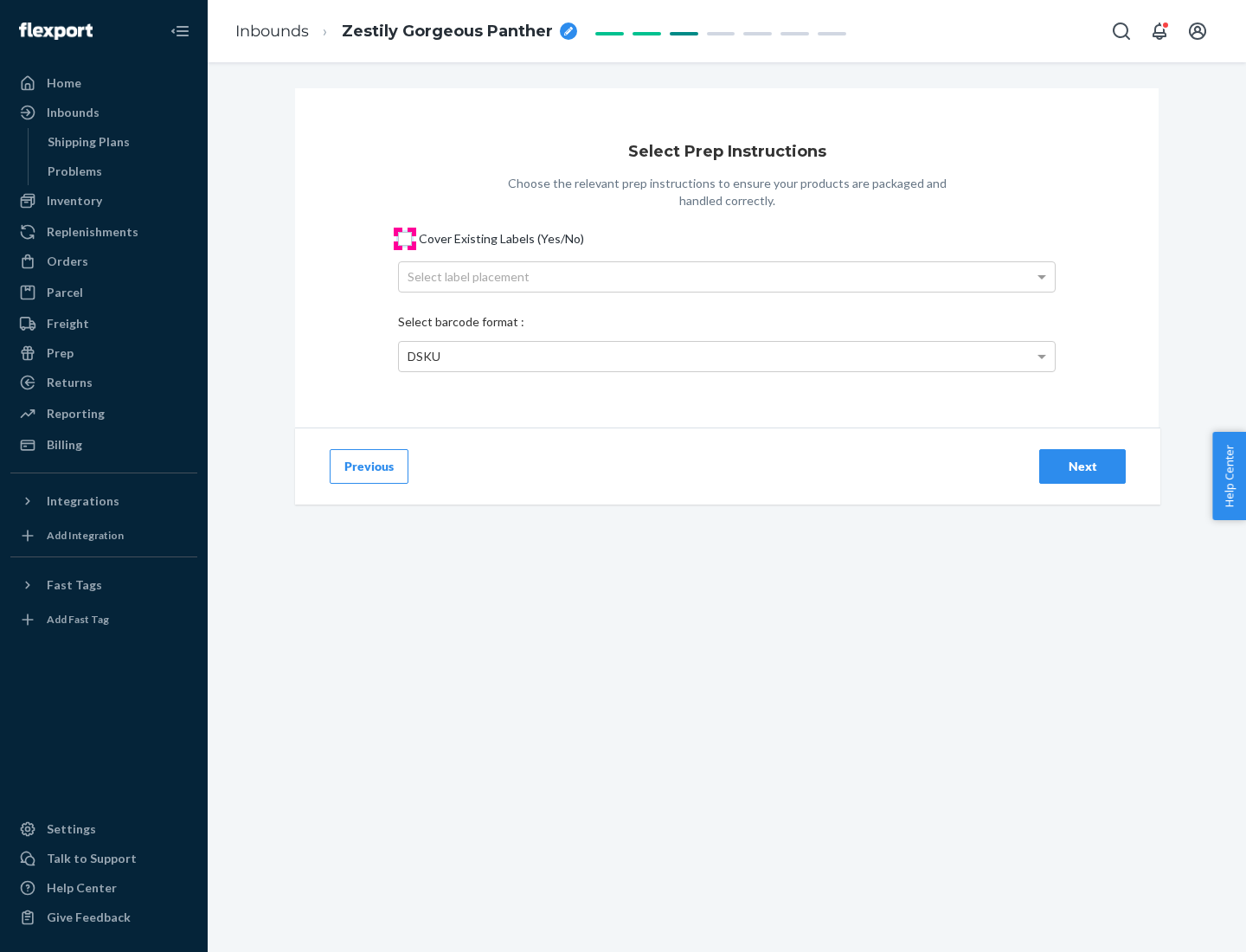
click at [405, 238] on input "Cover Existing Labels (Yes/No)" at bounding box center [405, 239] width 14 height 14
checkbox input "true"
click at [727, 276] on div "Select label placement" at bounding box center [727, 277] width 656 height 29
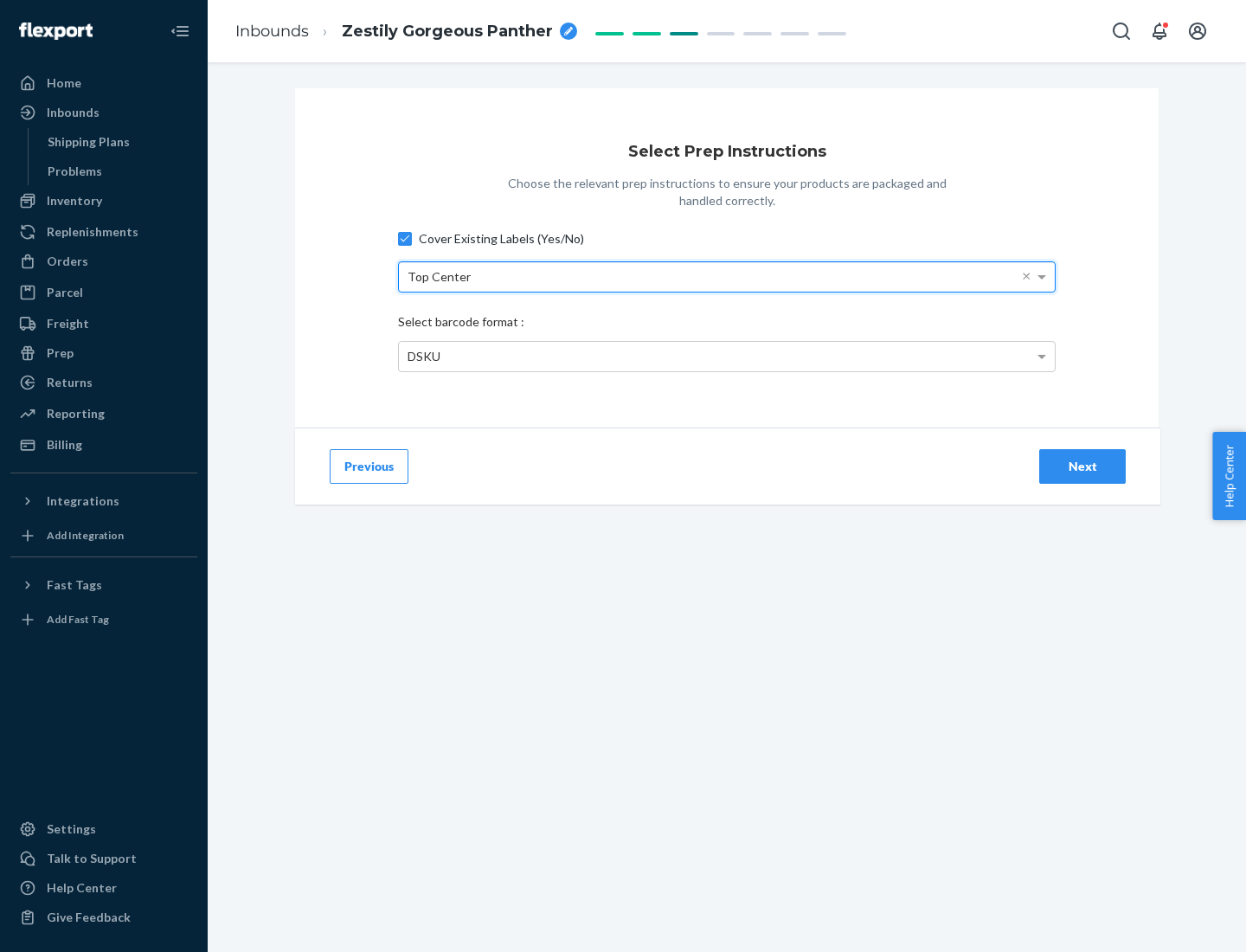
click at [727, 355] on div "DSKU" at bounding box center [727, 356] width 656 height 29
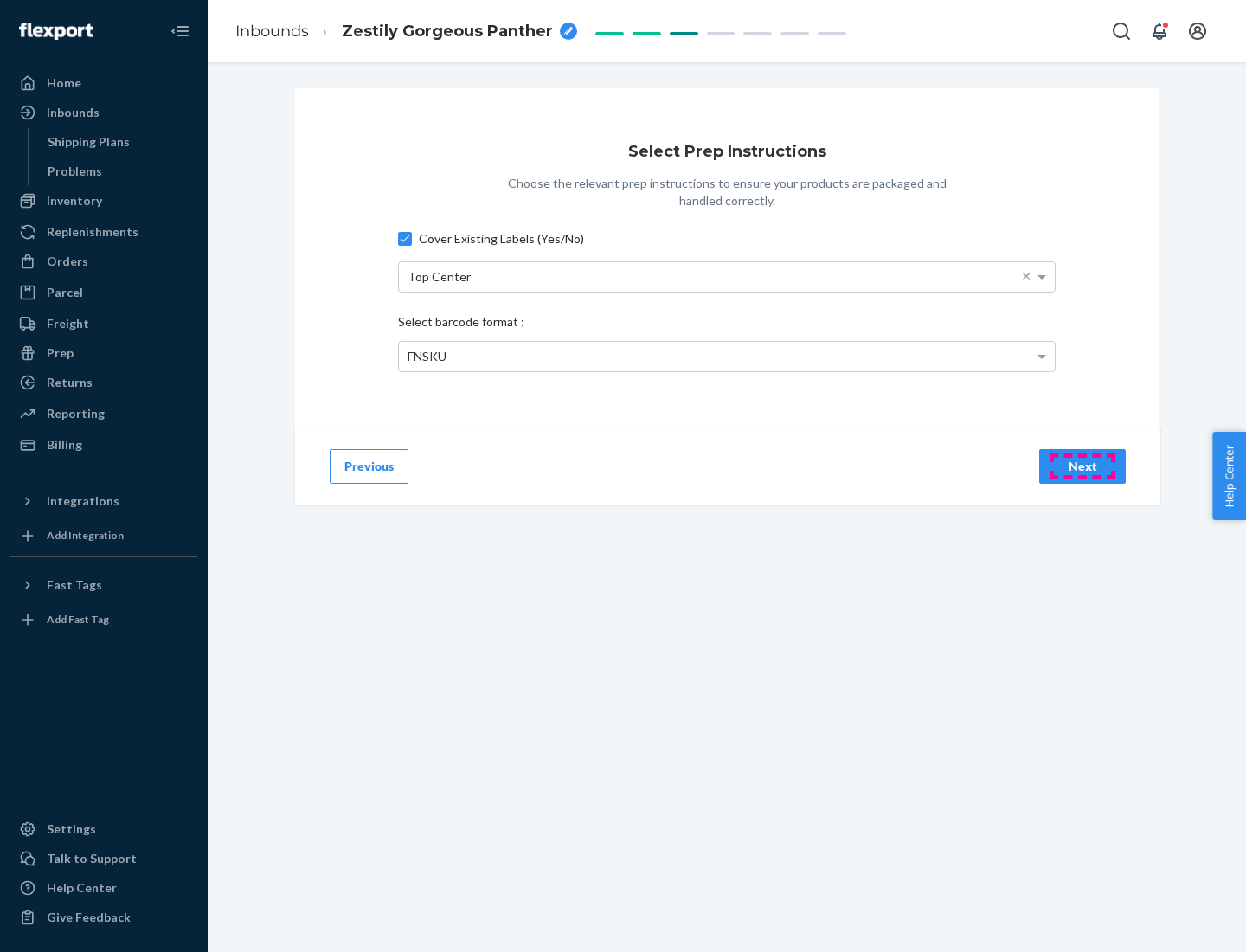
click at [1082, 465] on div "Next" at bounding box center [1082, 466] width 57 height 17
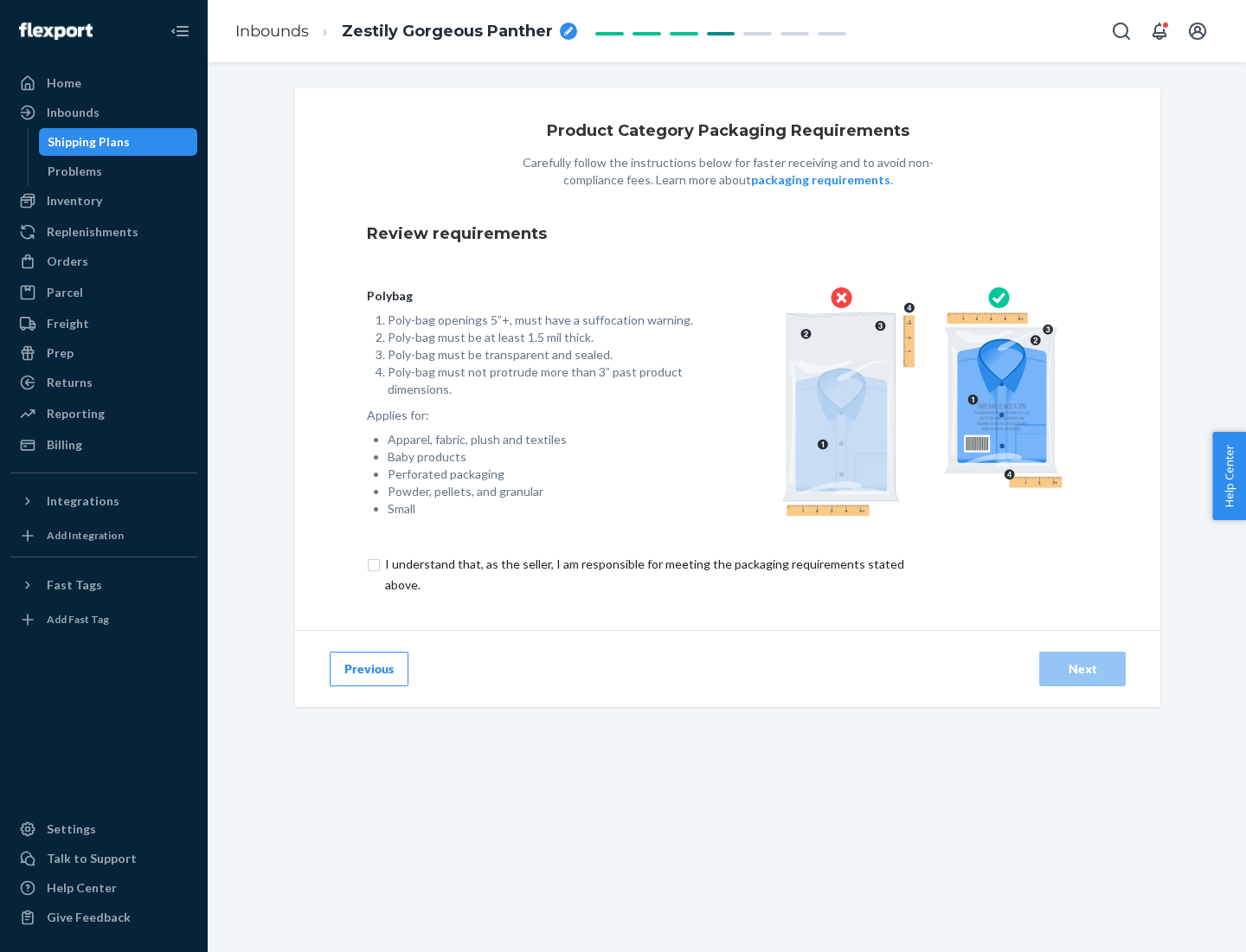
click at [643, 573] on input "checkbox" at bounding box center [654, 574] width 575 height 42
checkbox input "true"
click at [1082, 668] on div "Next" at bounding box center [1082, 669] width 57 height 17
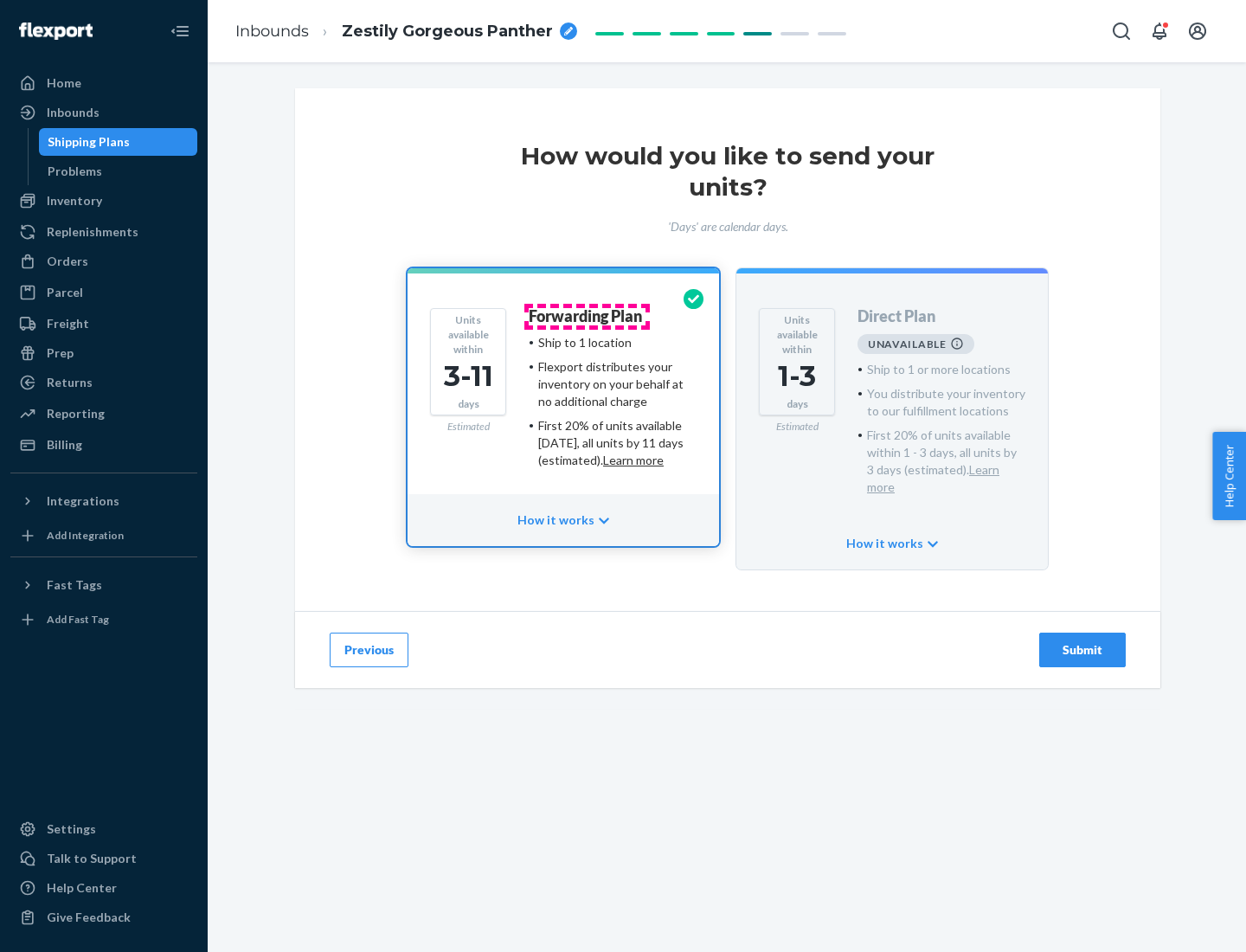
click at [587, 315] on h4 "Forwarding Plan" at bounding box center [586, 316] width 114 height 17
click at [1082, 641] on div "Submit" at bounding box center [1082, 650] width 57 height 17
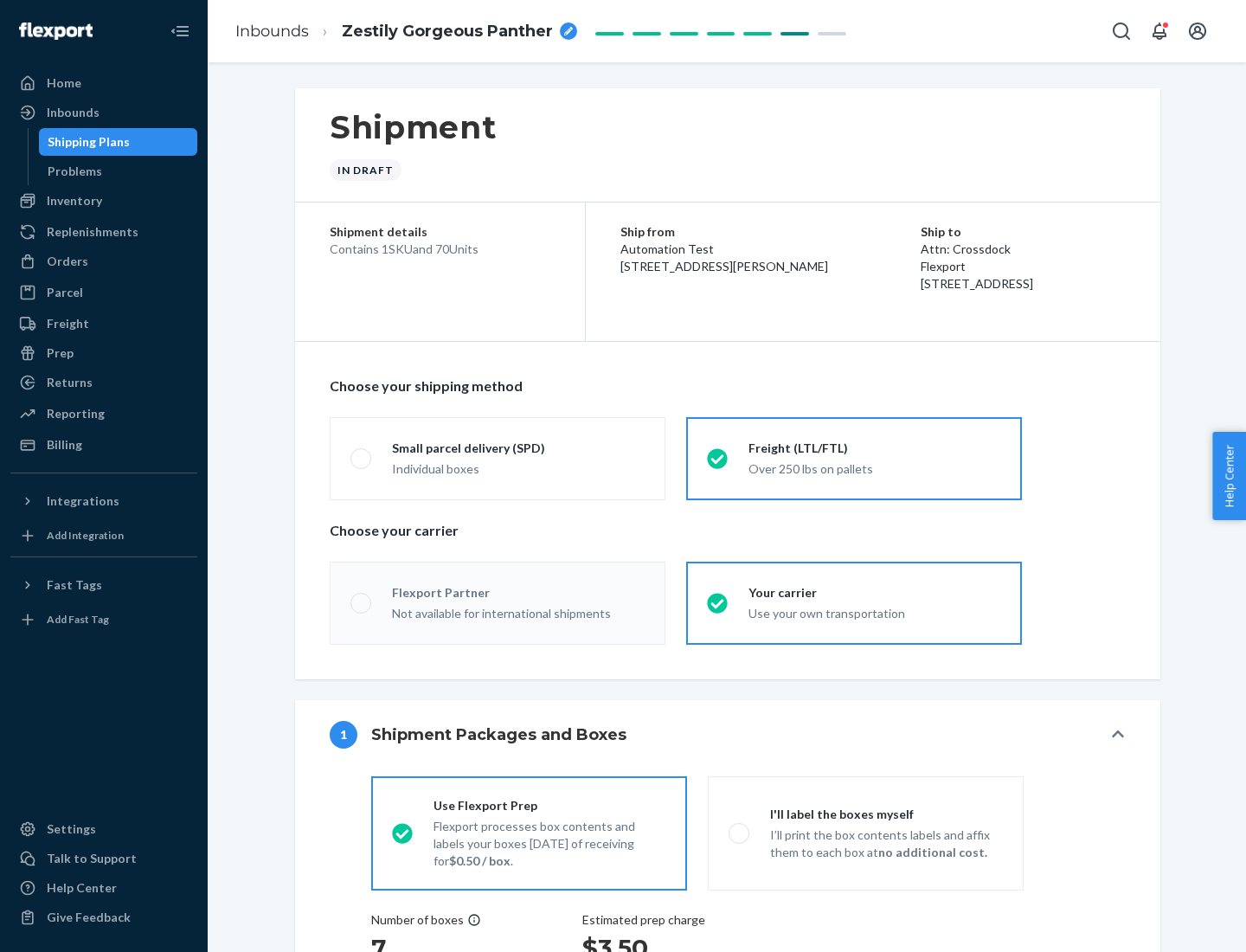
radio input "true"
radio input "false"
radio input "true"
radio input "false"
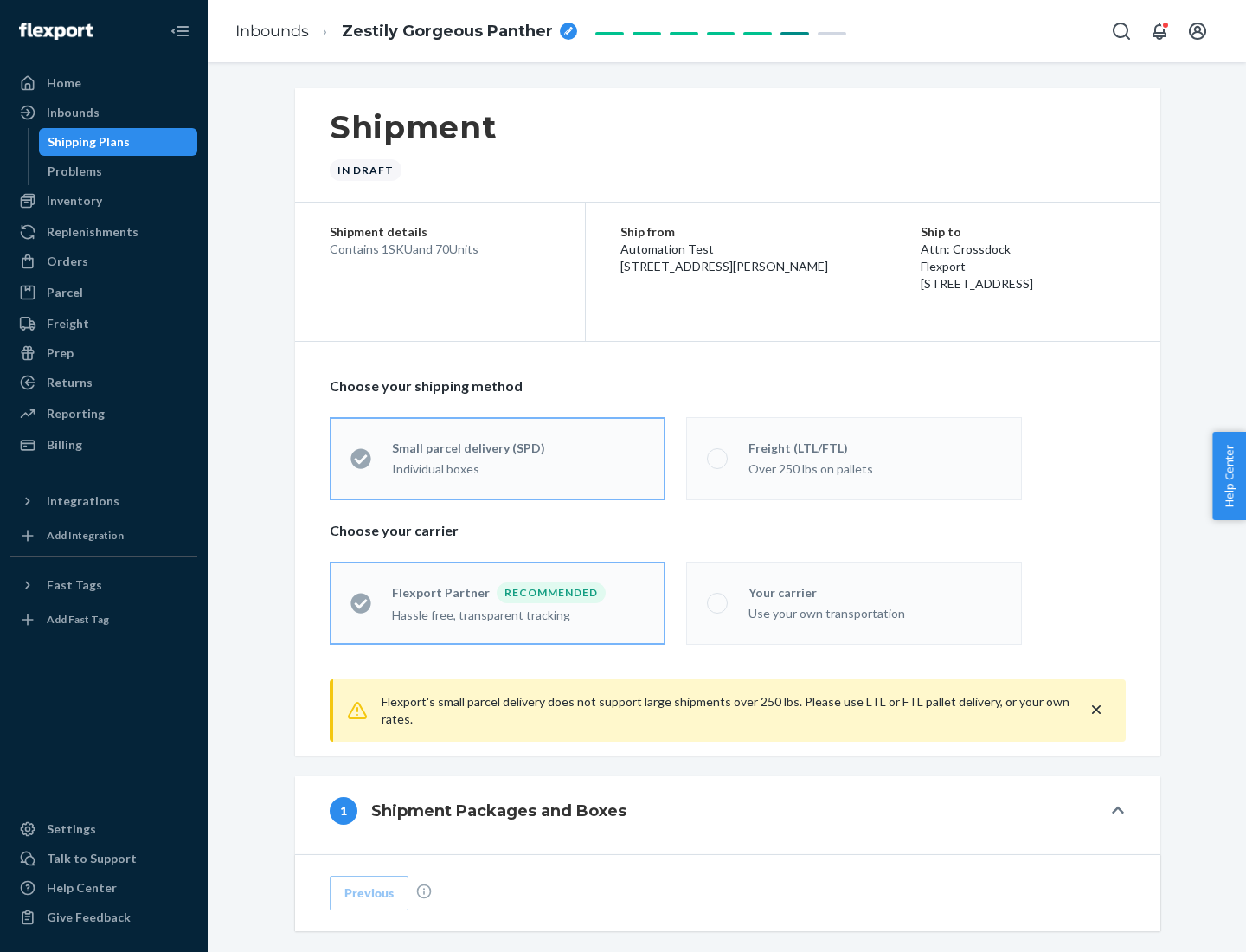
click at [854, 458] on div "Over 250 lbs on pallets" at bounding box center [875, 467] width 253 height 21
click at [718, 458] on input "Freight (LTL/FTL) Over 250 lbs on pallets" at bounding box center [713, 458] width 11 height 11
radio input "true"
radio input "false"
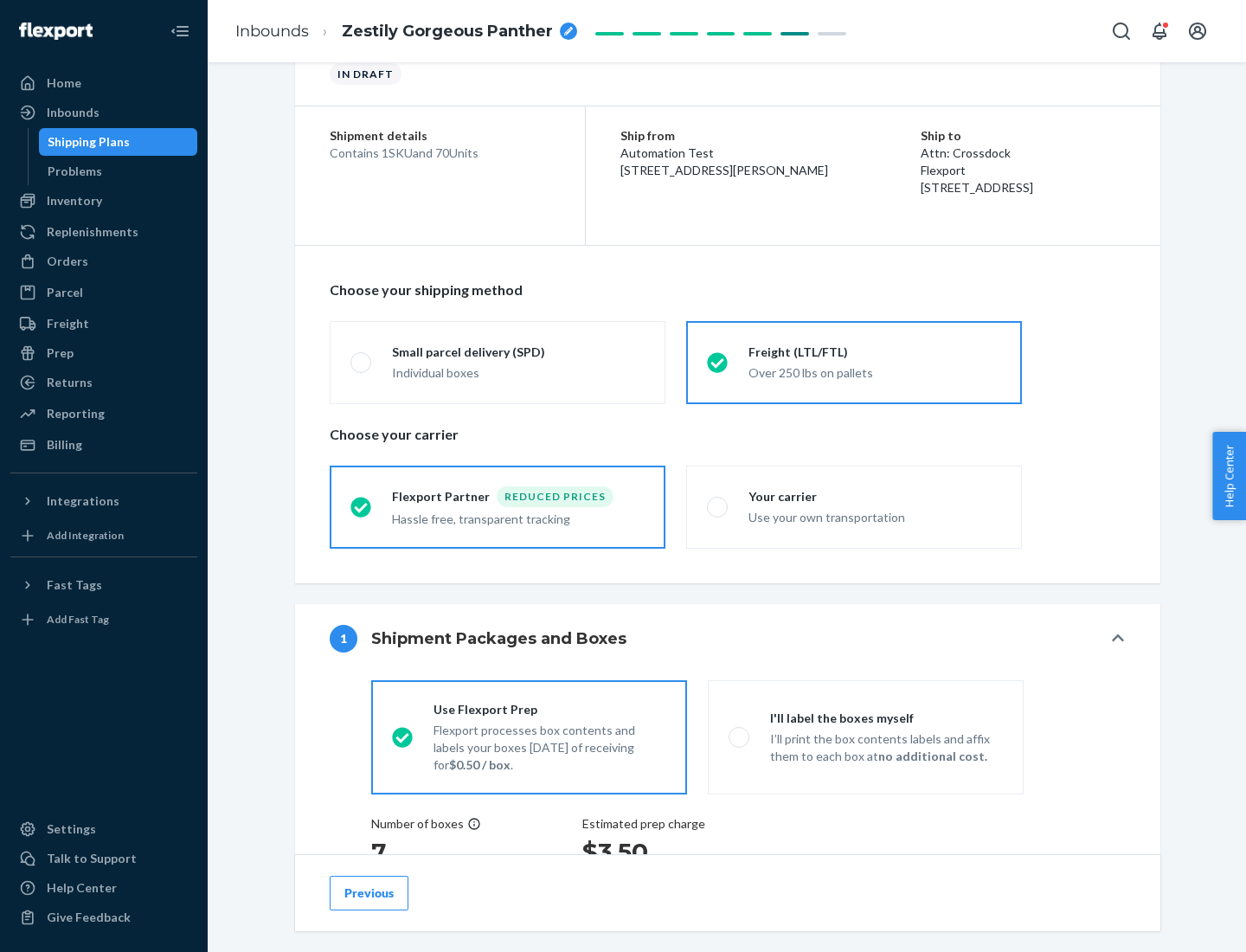
click at [497, 507] on div "Hassle free, transparent tracking" at bounding box center [518, 517] width 253 height 21
click at [362, 506] on input "Flexport Partner Reduced prices Hassle free, transparent tracking" at bounding box center [356, 507] width 11 height 11
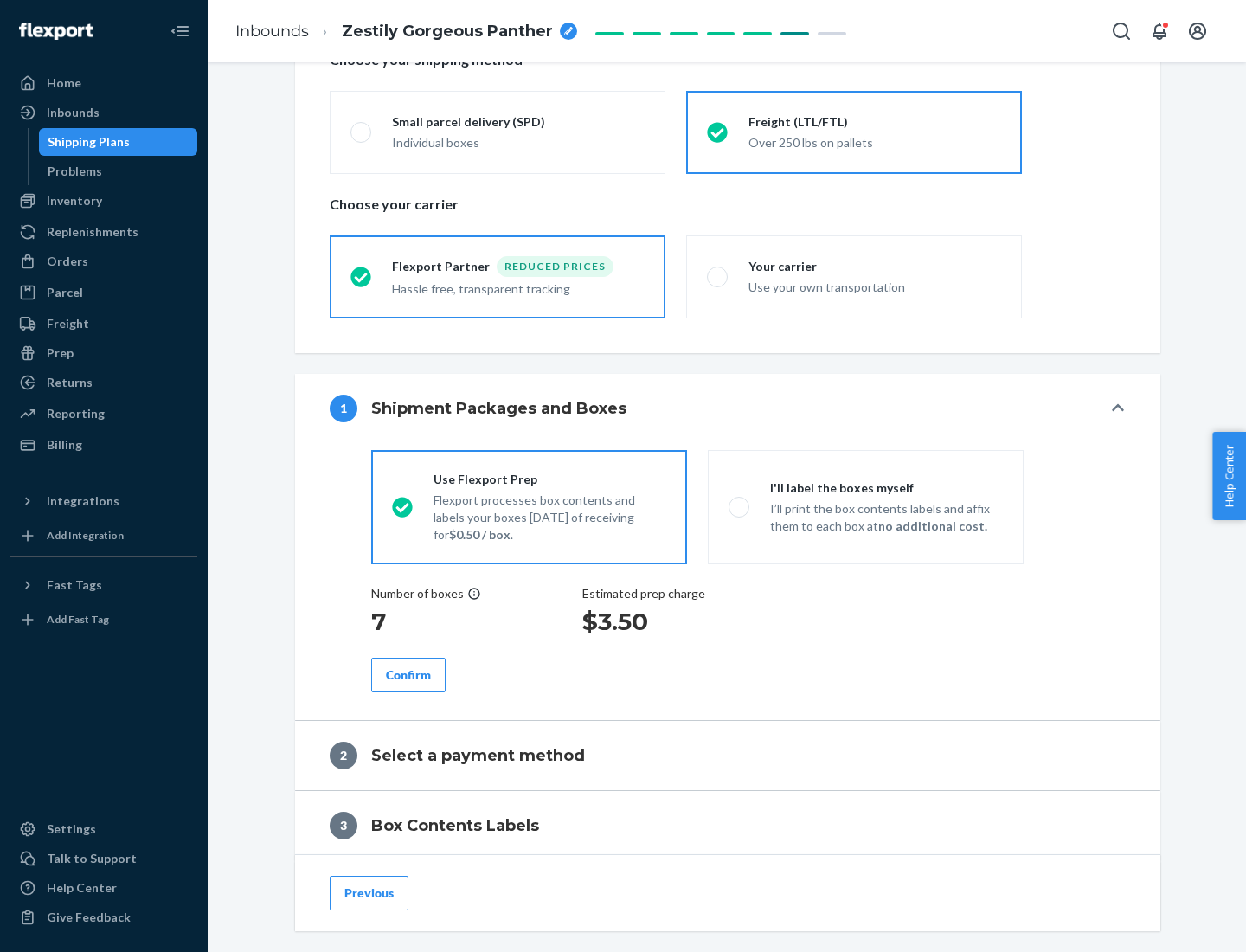
click at [865, 506] on p "I’ll print the box contents labels and affix them to each box at no additional …" at bounding box center [887, 517] width 233 height 35
click at [740, 506] on input "I'll label the boxes myself I’ll print the box contents labels and affix them t…" at bounding box center [734, 507] width 11 height 11
radio input "true"
radio input "false"
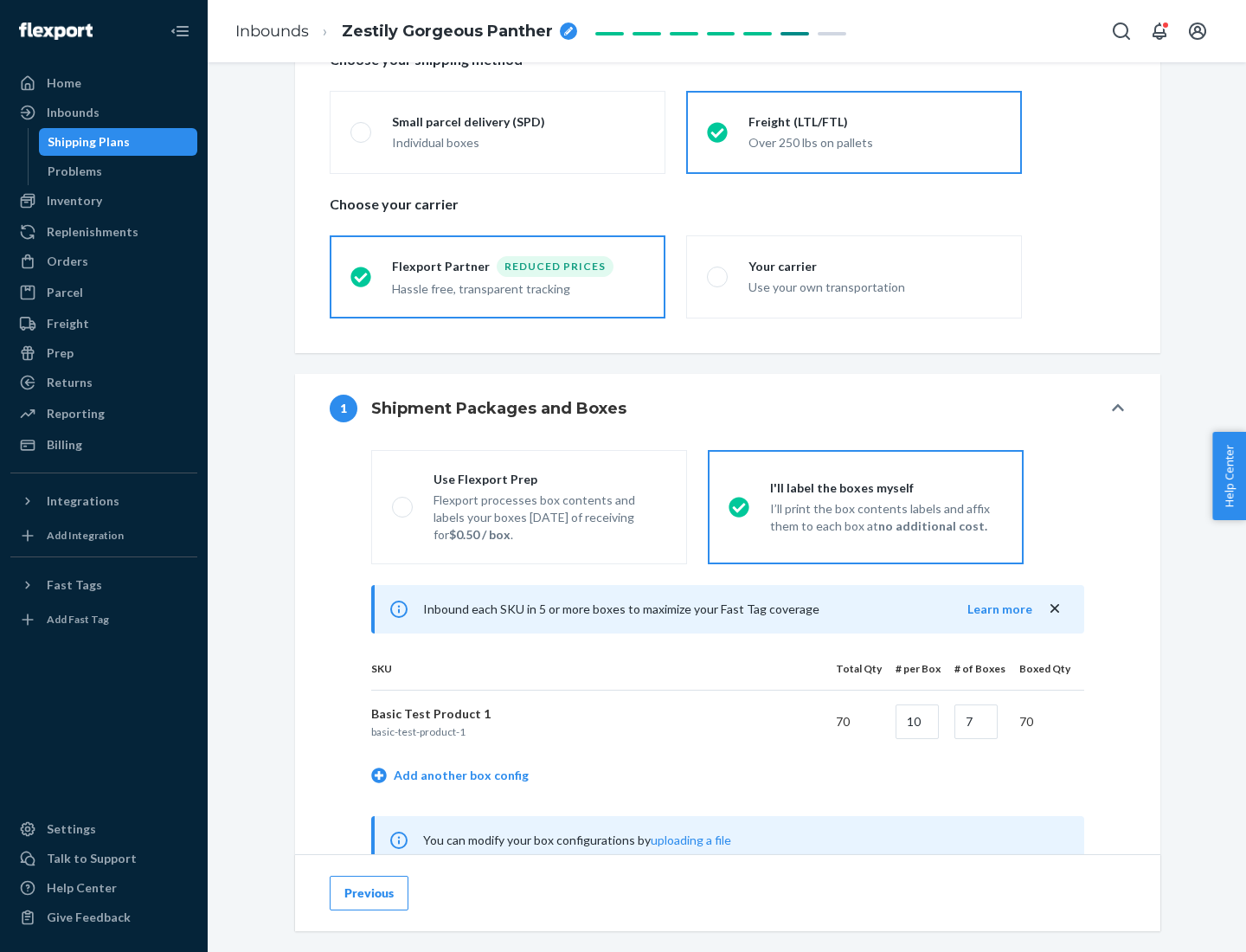
scroll to position [541, 0]
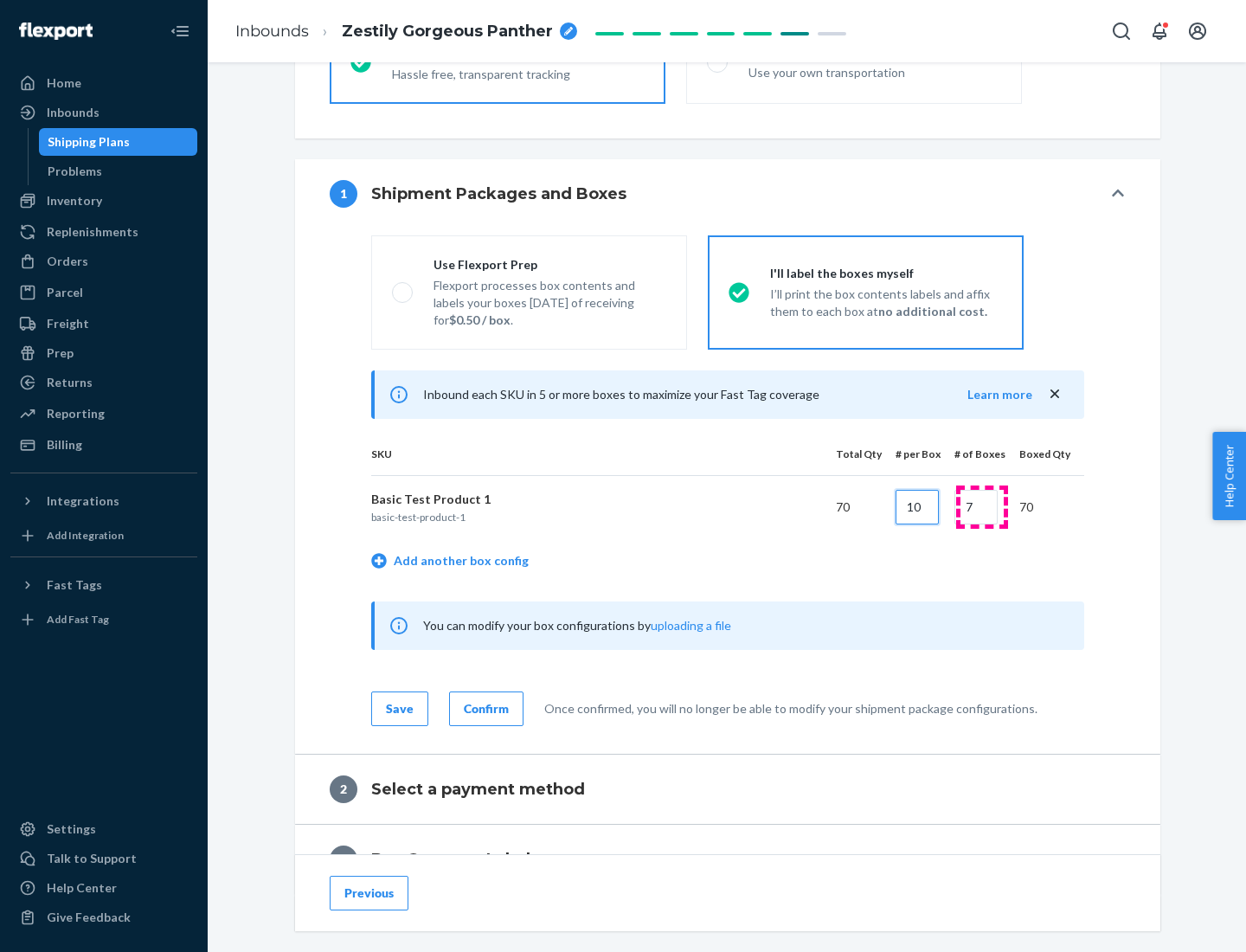
type input "10"
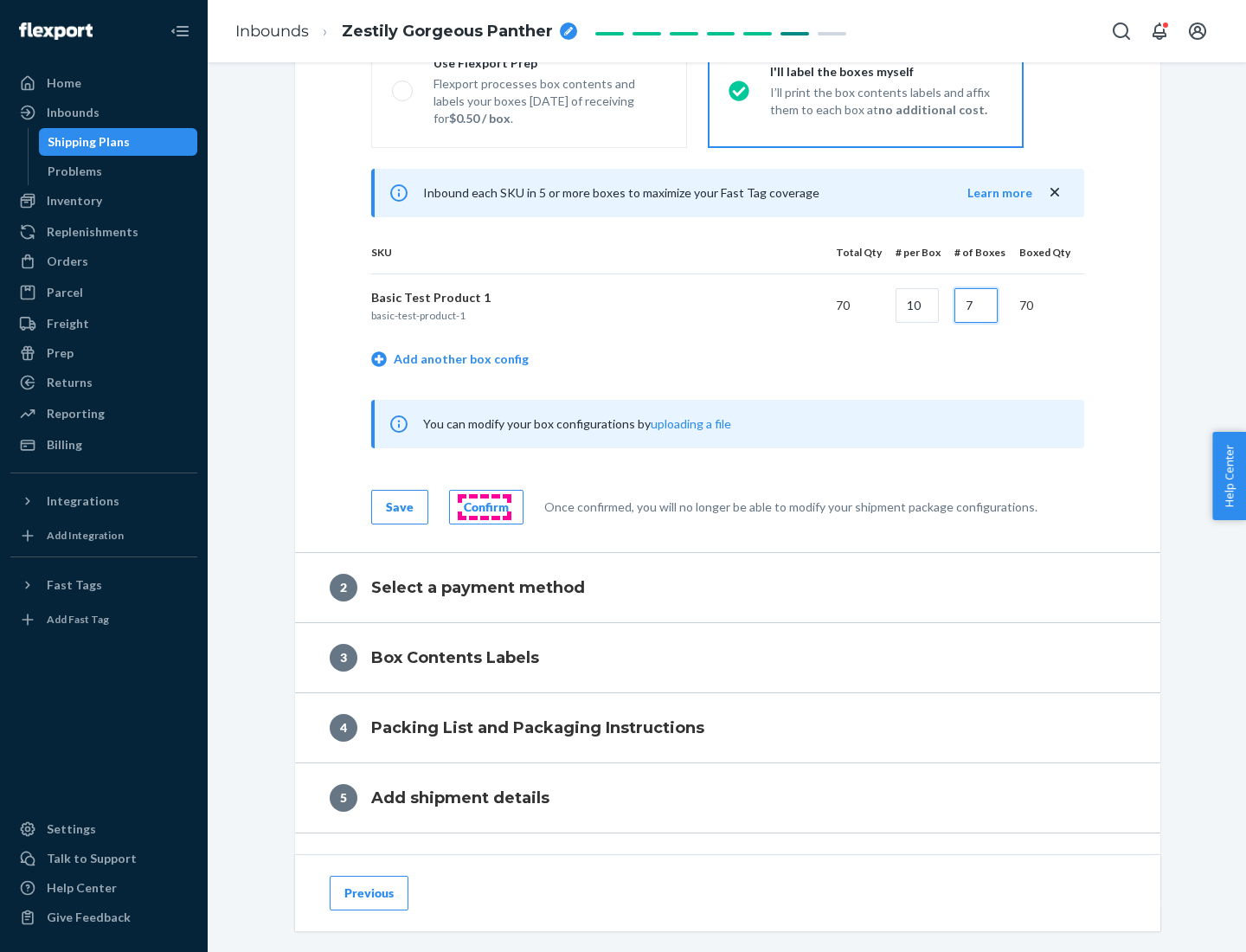
type input "7"
click at [483, 506] on div "Confirm" at bounding box center [485, 507] width 45 height 17
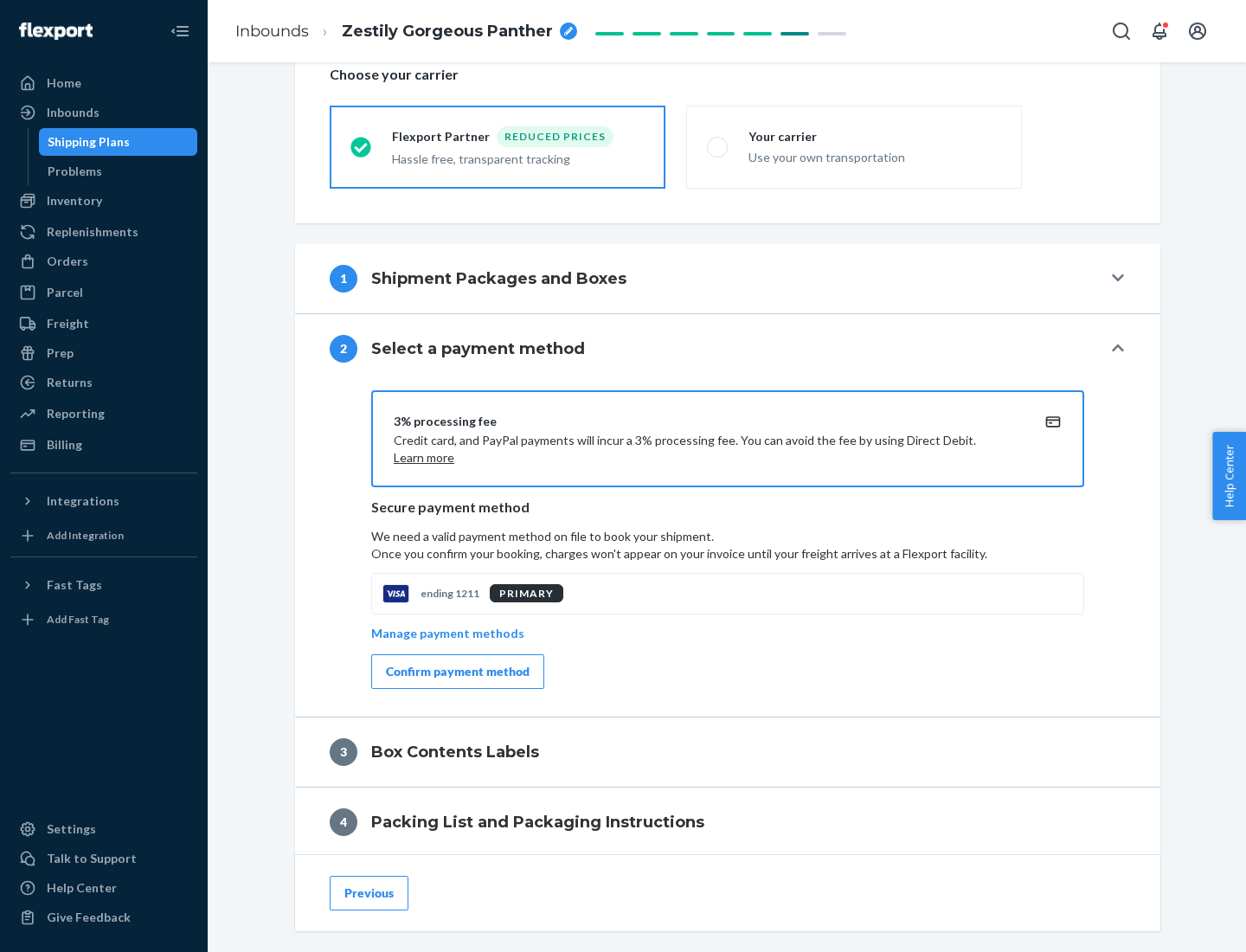
scroll to position [620, 0]
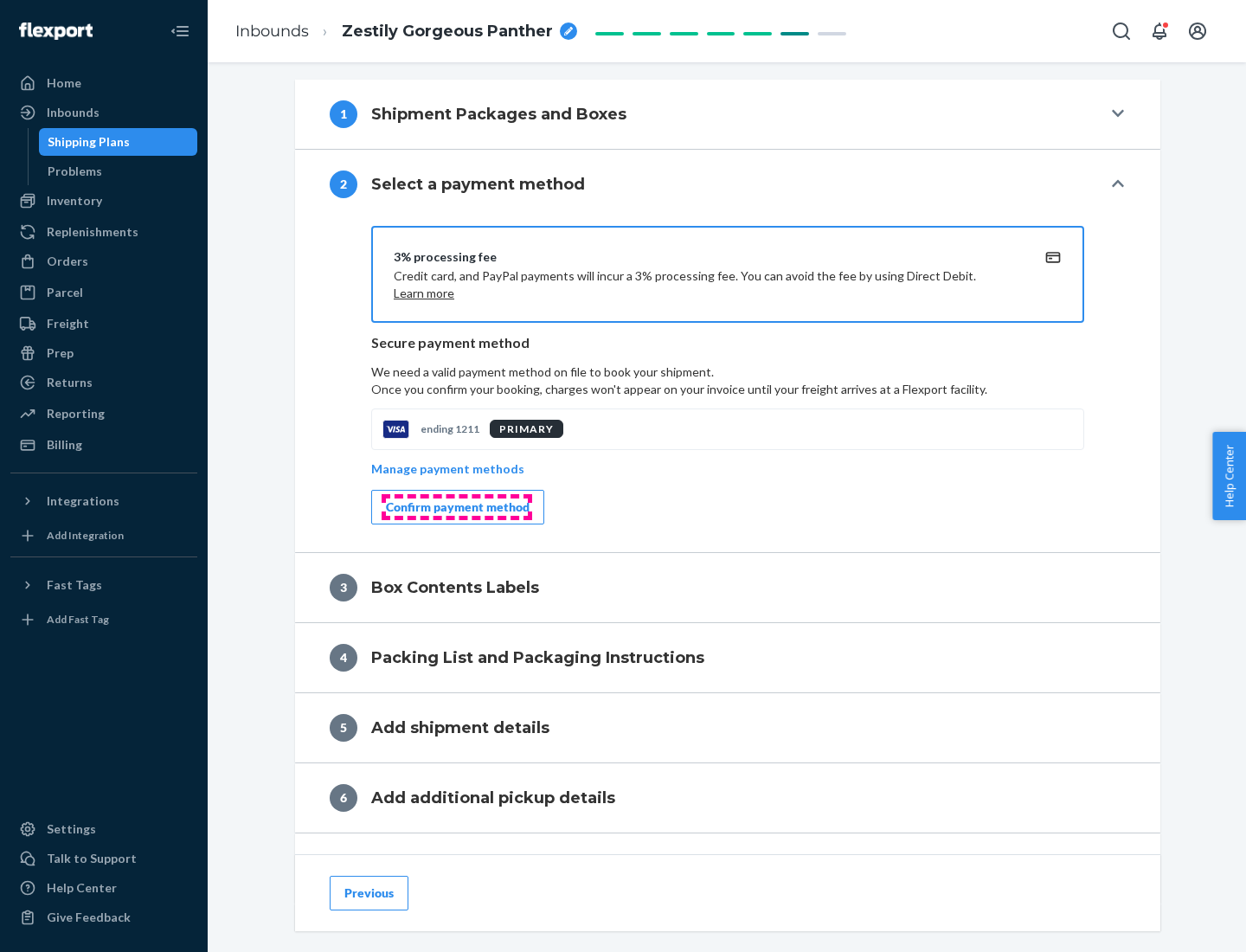
click at [456, 507] on div "Confirm payment method" at bounding box center [458, 507] width 144 height 17
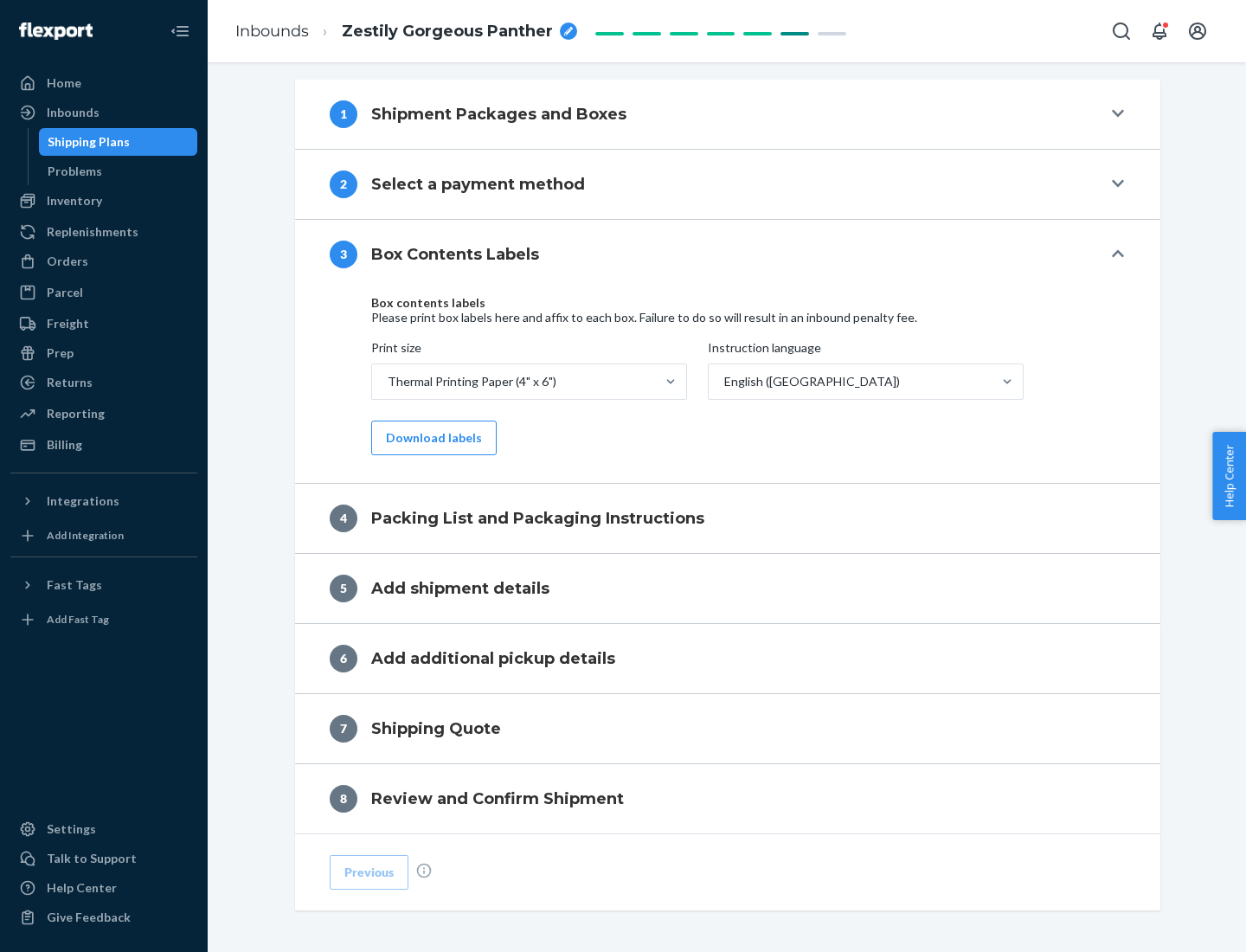
scroll to position [551, 0]
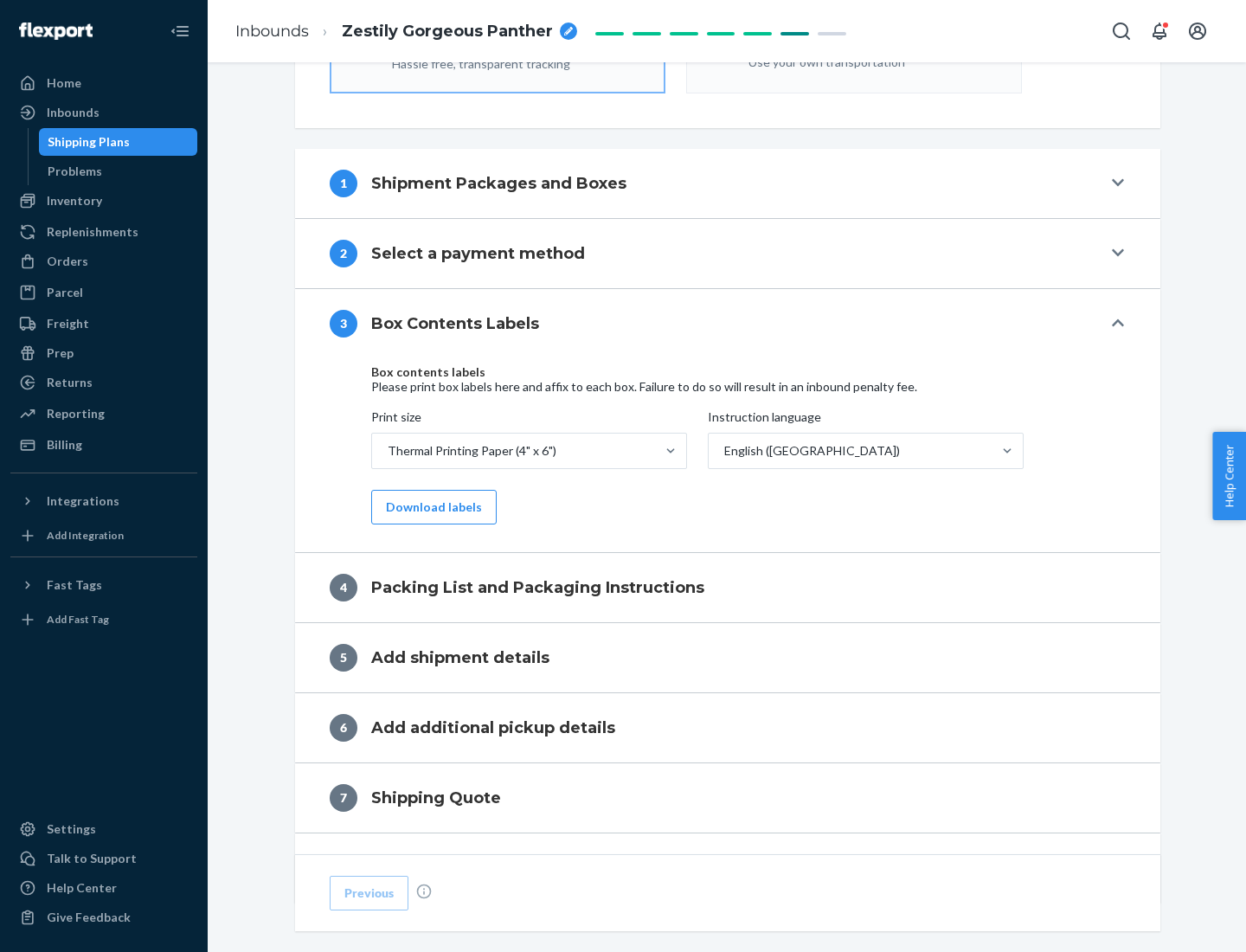
click at [430, 507] on button "Download labels" at bounding box center [434, 507] width 125 height 35
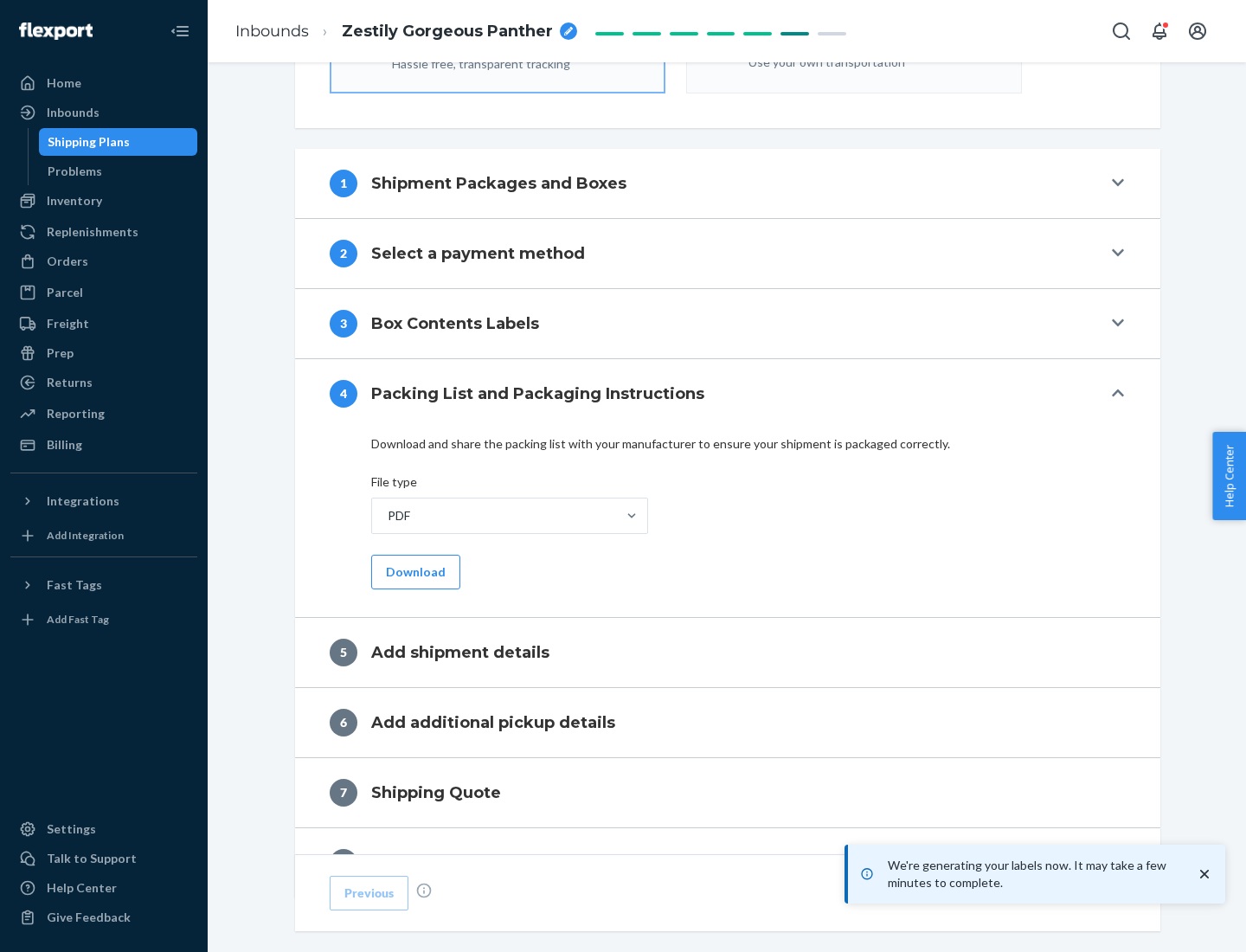
scroll to position [616, 0]
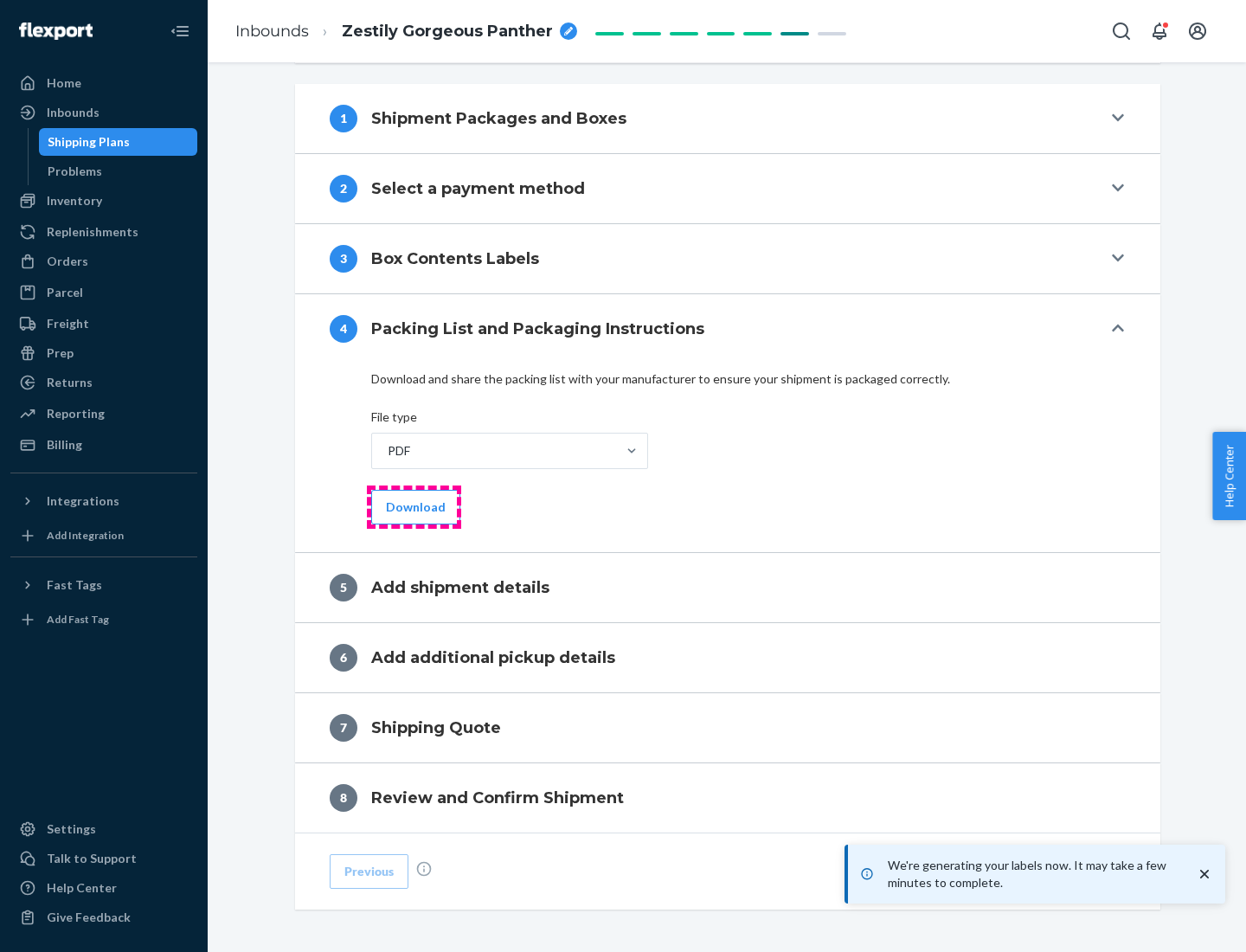
click at [414, 506] on button "Download" at bounding box center [416, 507] width 89 height 35
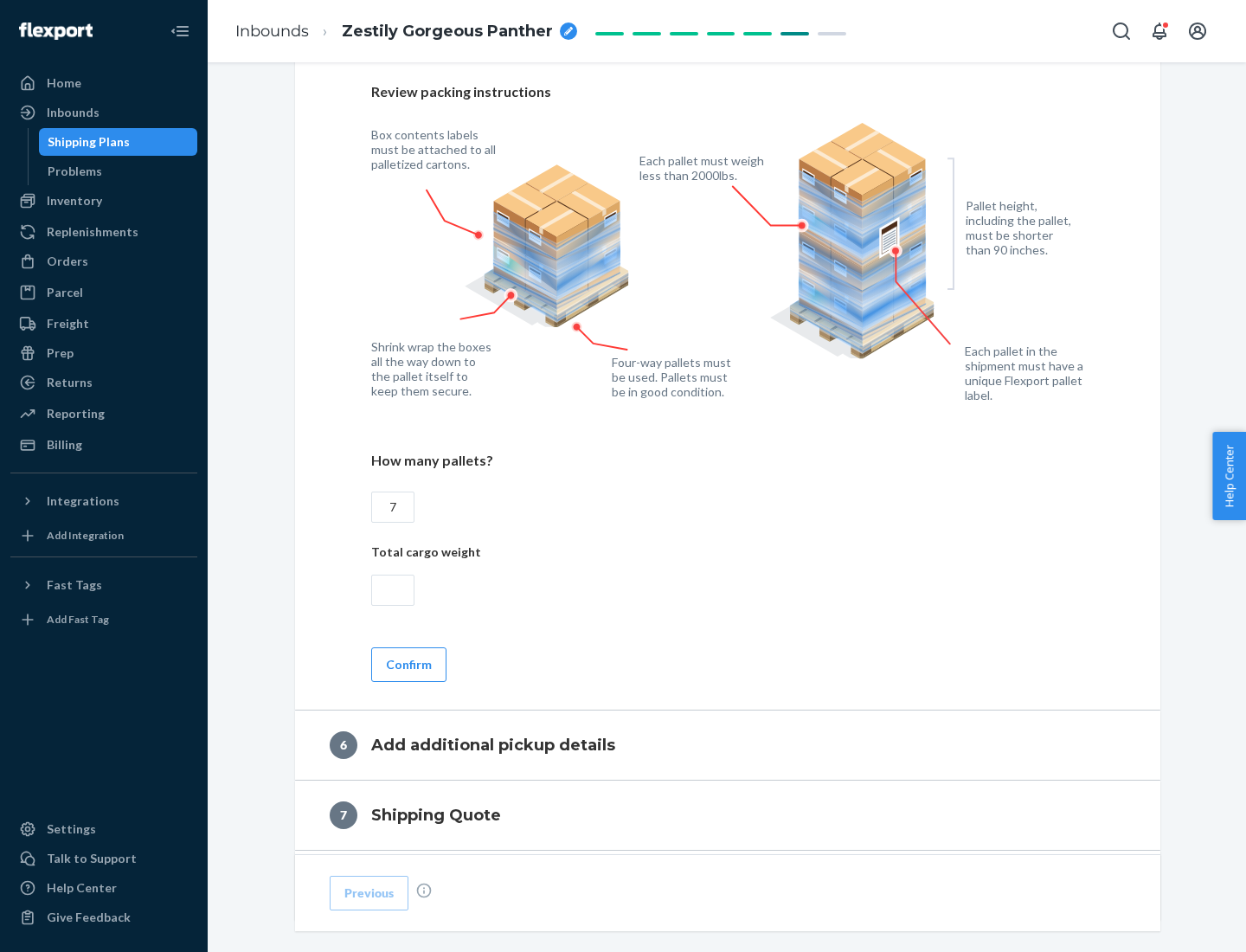
scroll to position [1193, 0]
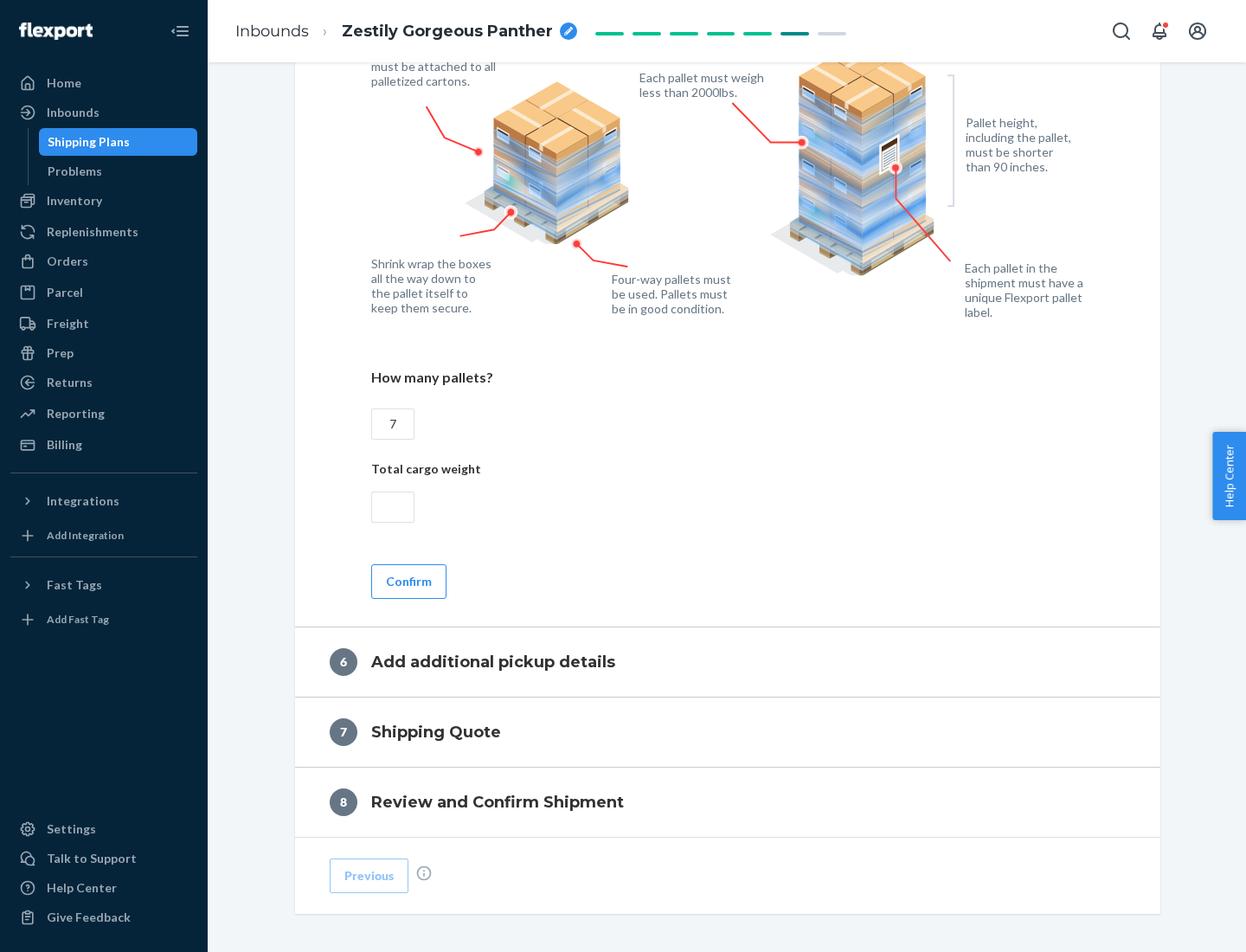
type input "7"
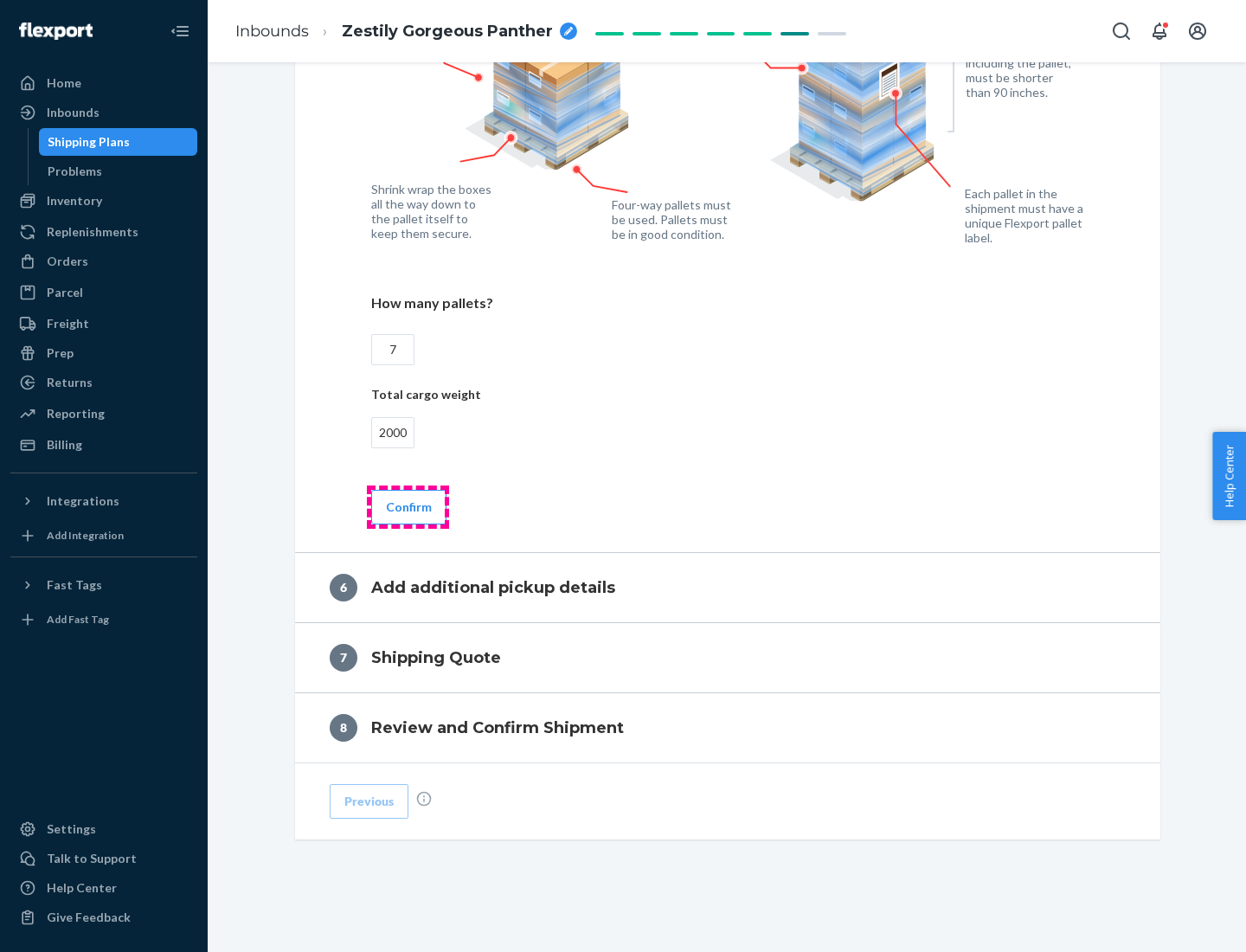
type input "2000"
click at [407, 506] on button "Confirm" at bounding box center [408, 507] width 75 height 35
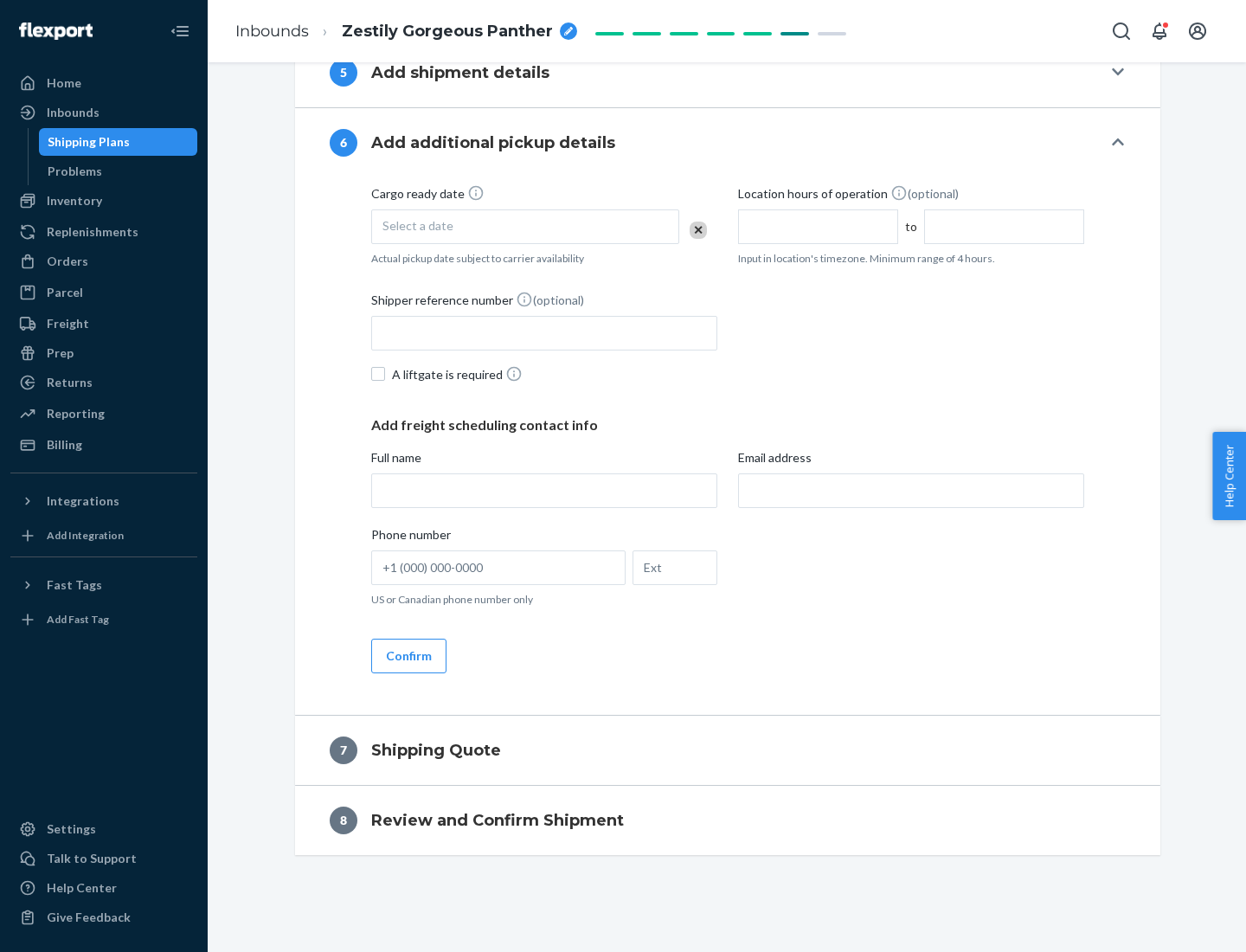
scroll to position [662, 0]
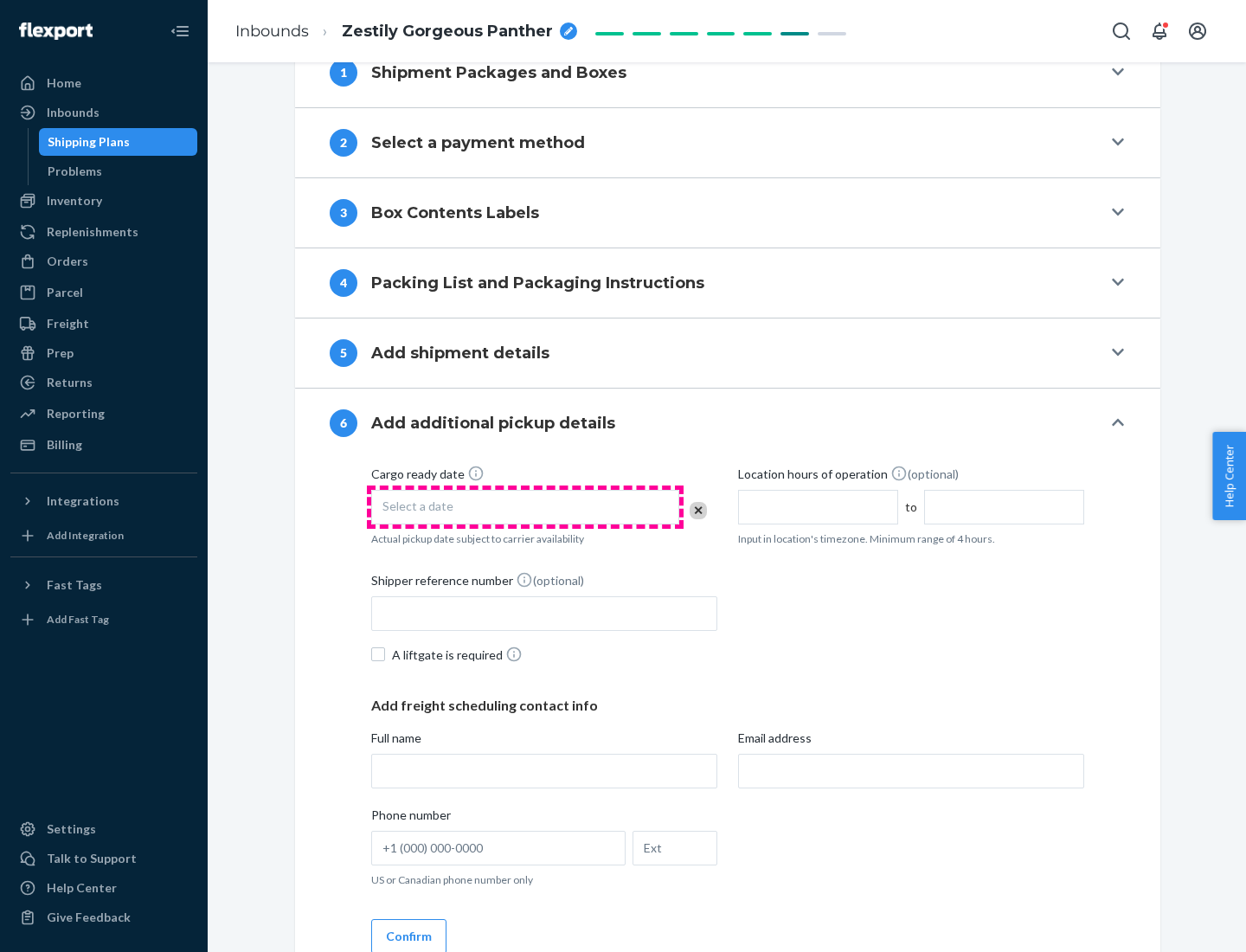
click at [525, 506] on div "Select a date" at bounding box center [525, 507] width 308 height 35
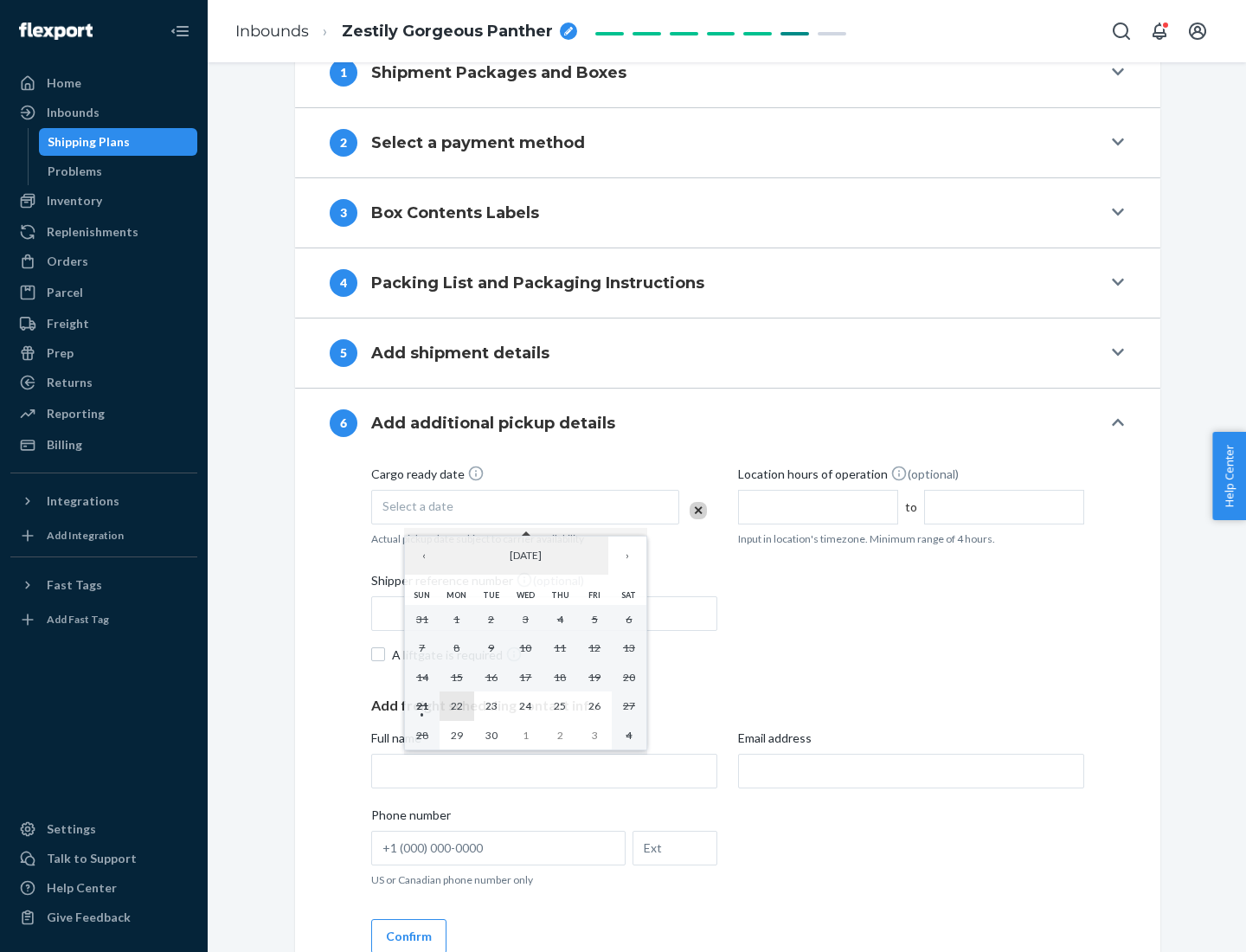
click at [456, 705] on abbr "22" at bounding box center [457, 706] width 12 height 13
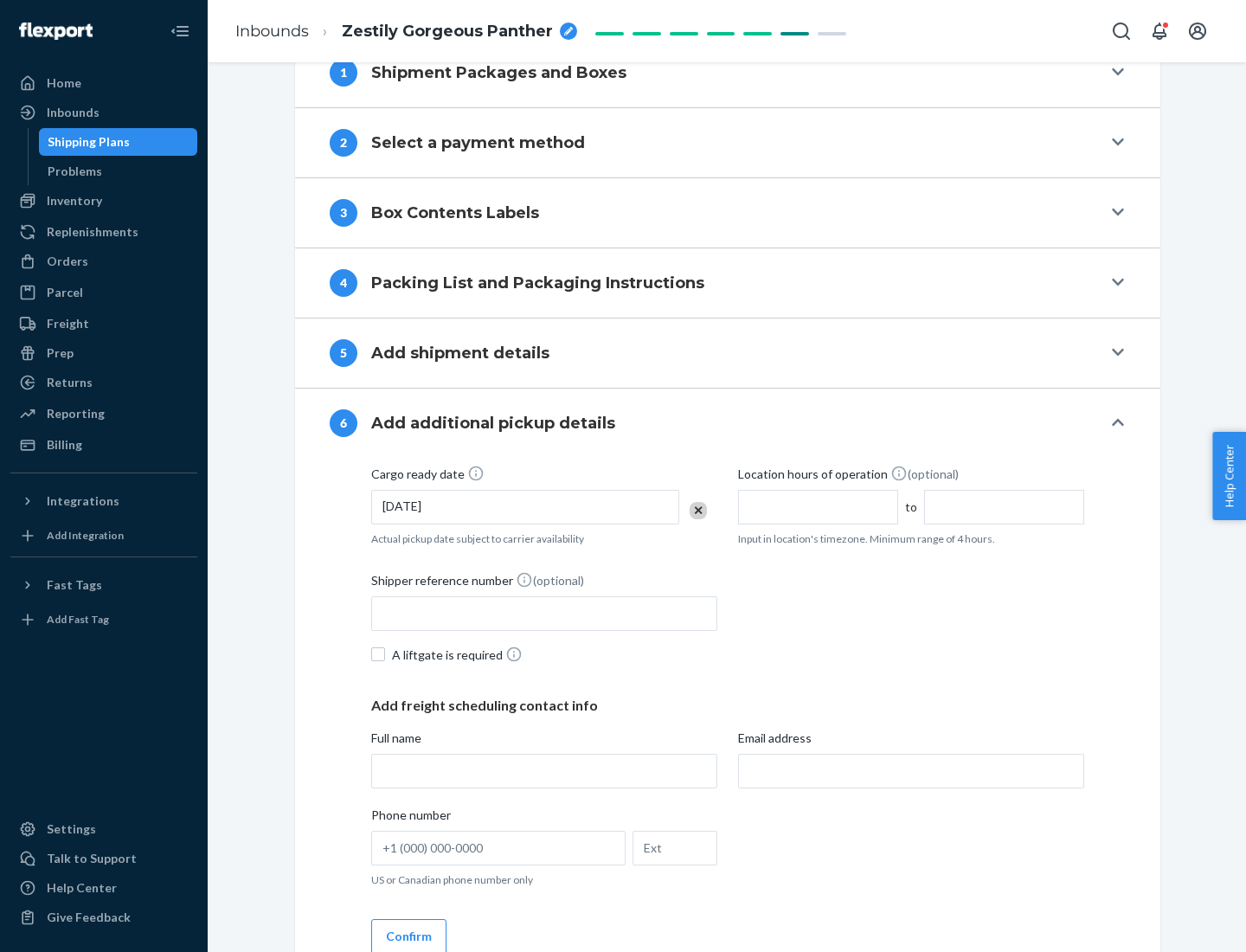
scroll to position [925, 0]
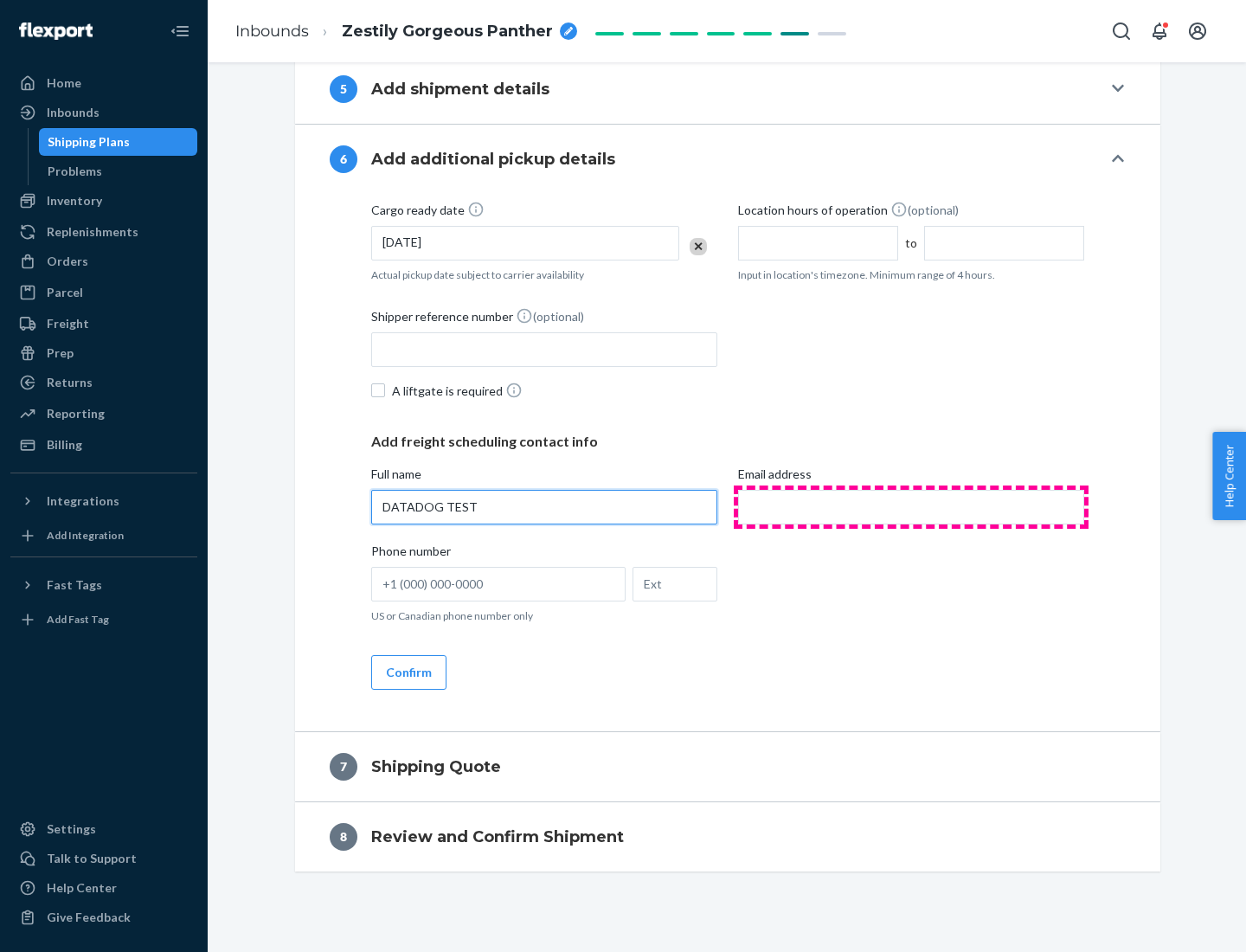
type input "DATADOG TEST"
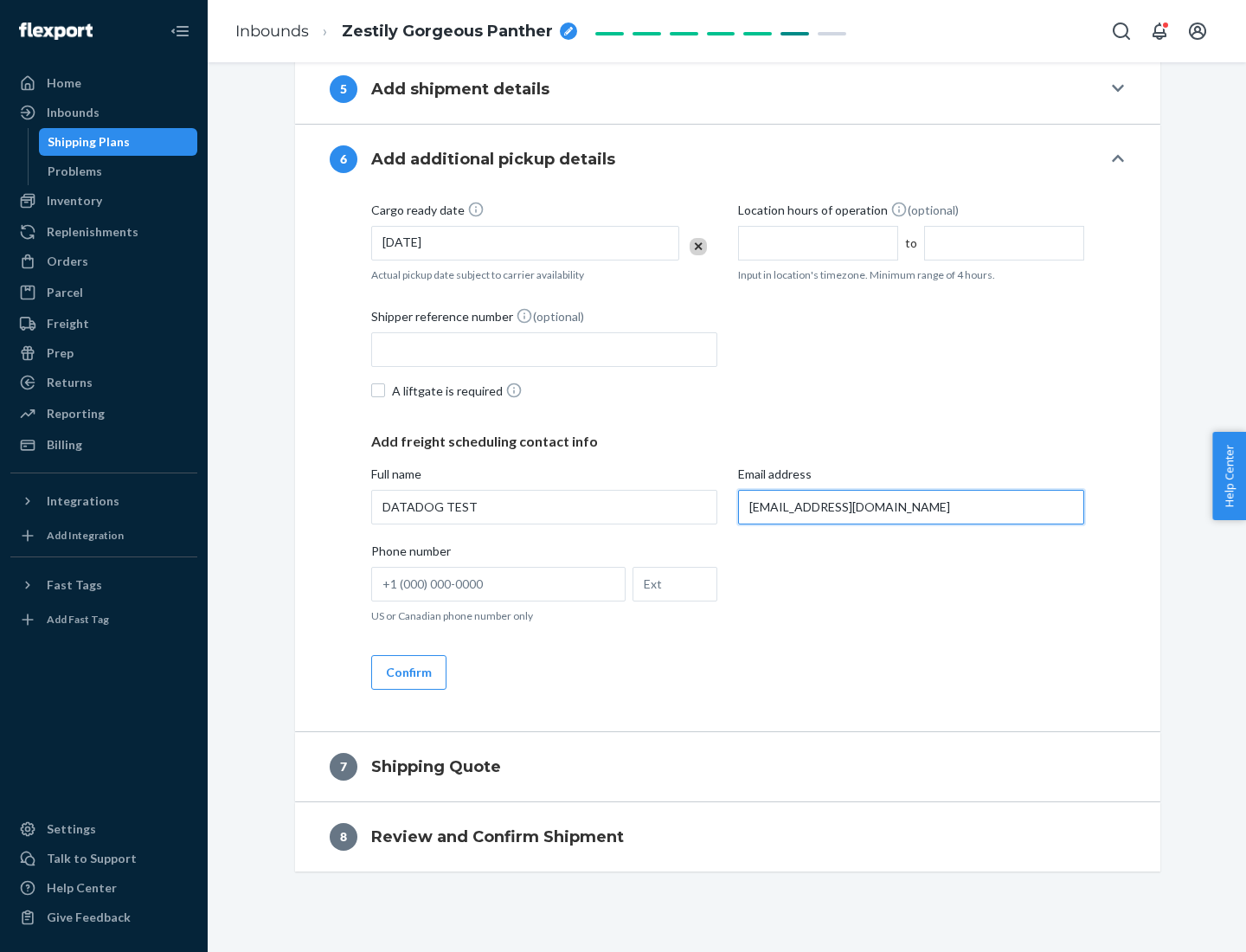
scroll to position [942, 0]
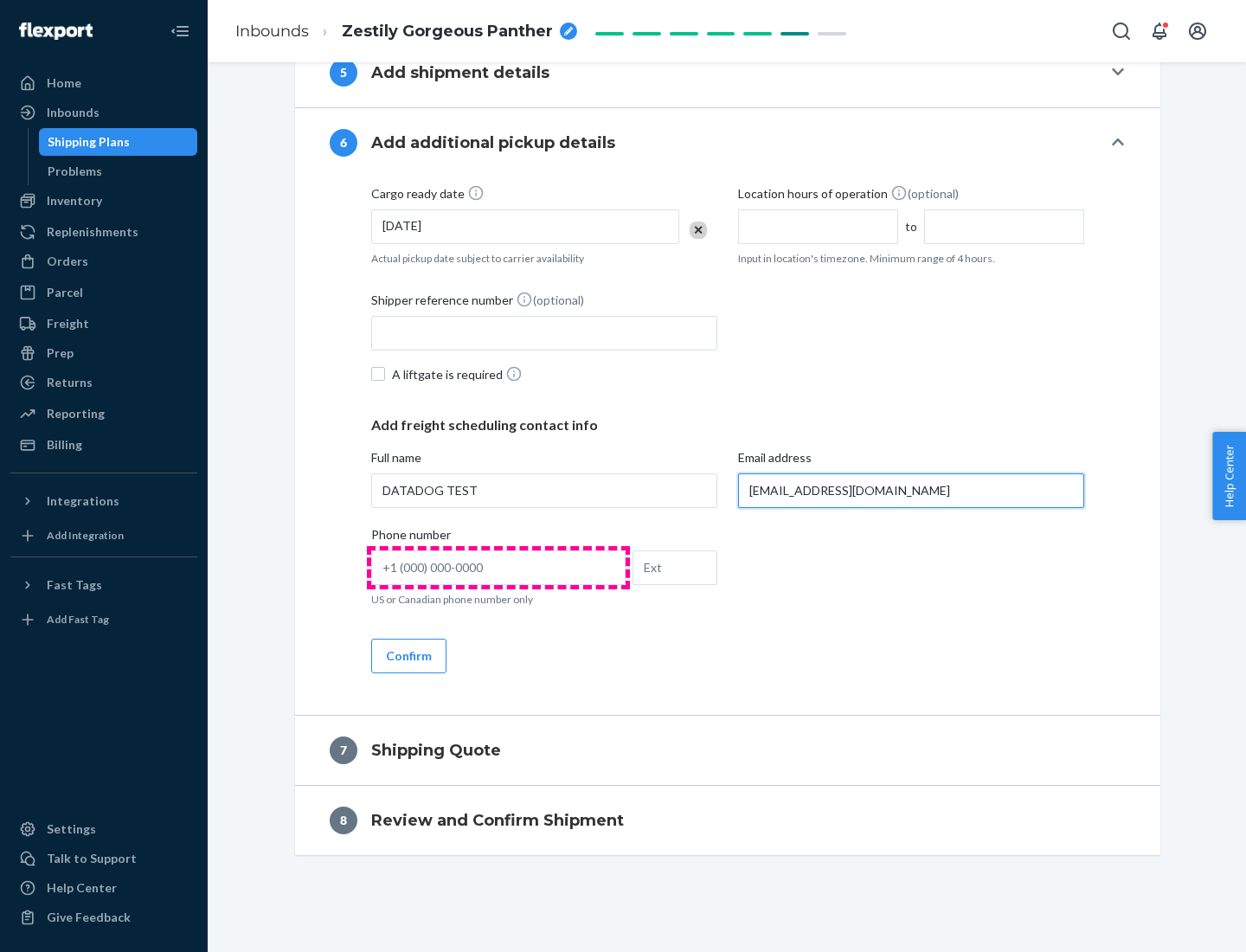
type input "[EMAIL_ADDRESS][DOMAIN_NAME]"
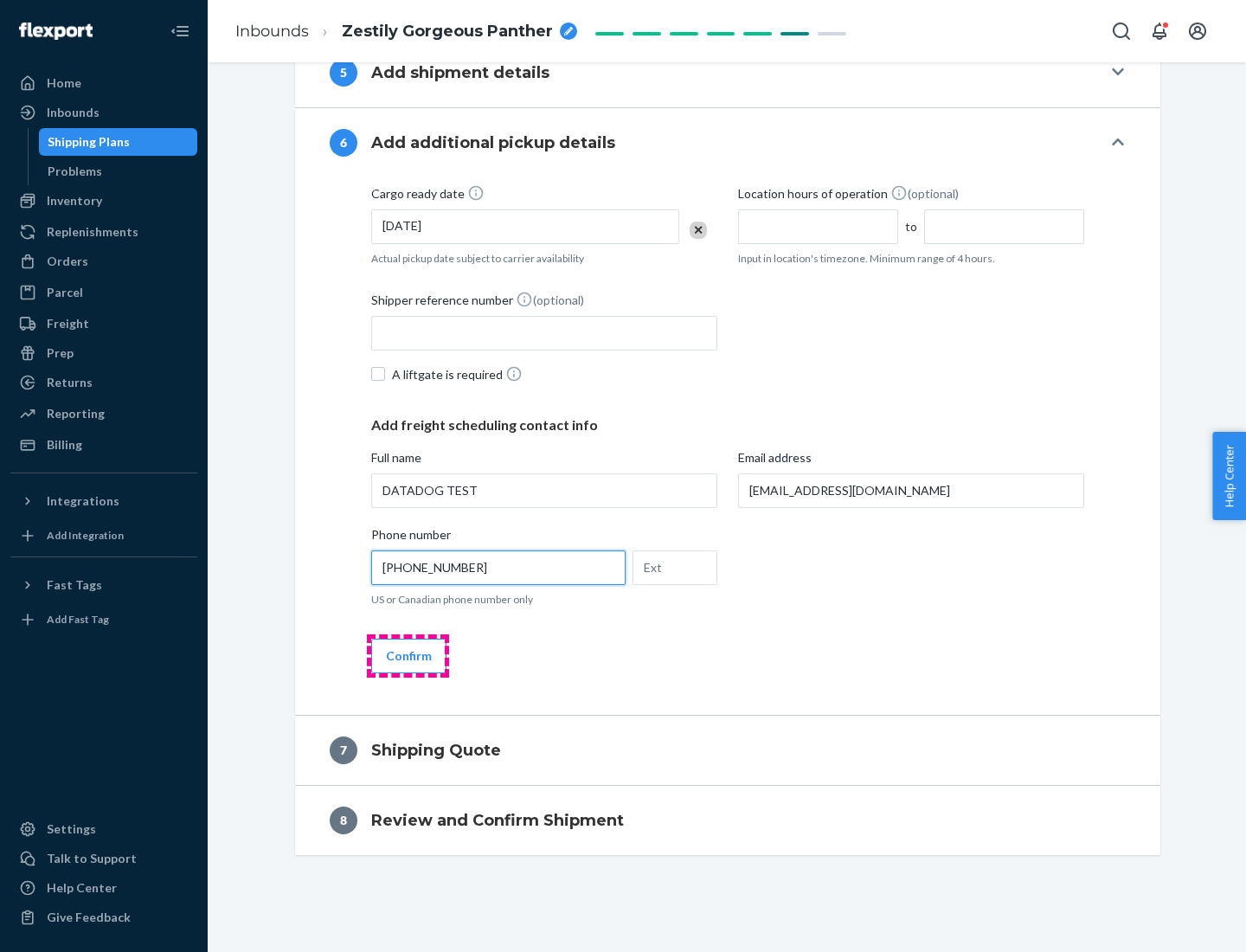
type input "[PHONE_NUMBER]"
click at [407, 655] on button "Confirm" at bounding box center [408, 656] width 75 height 35
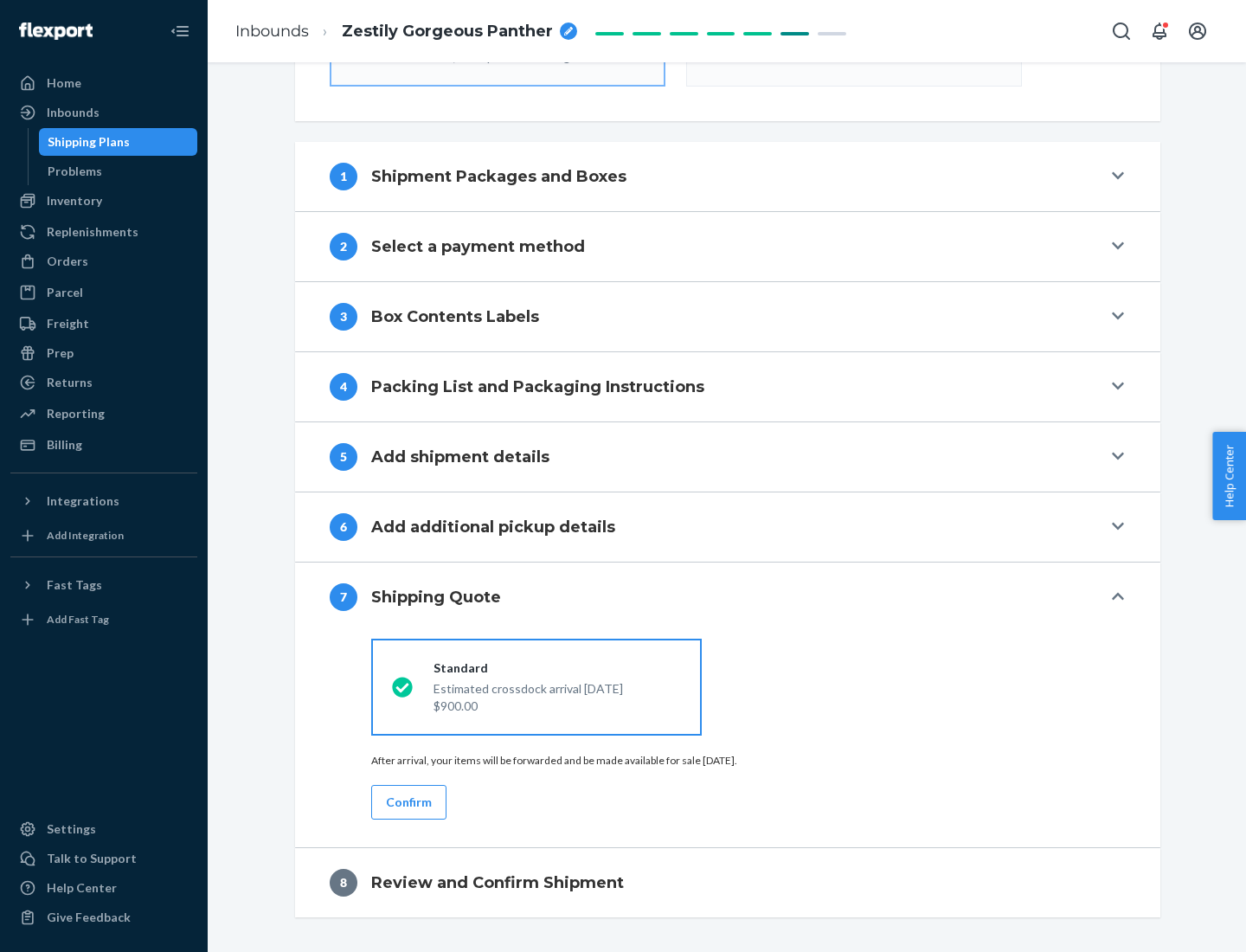
scroll to position [620, 0]
